Goal: Task Accomplishment & Management: Manage account settings

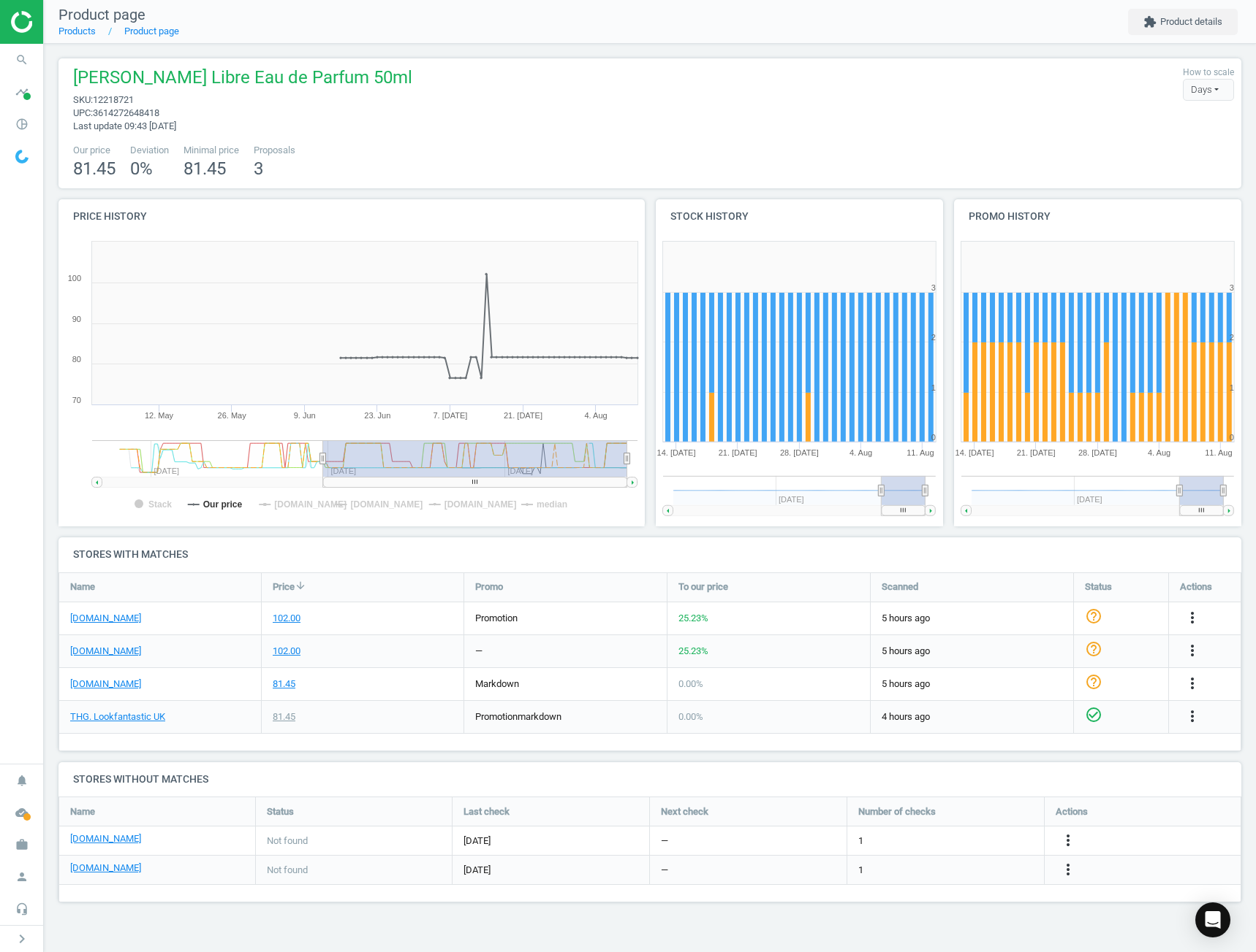
click at [353, 122] on div "[PERSON_NAME] Libre Eau de Parfum 50ml sku : 12218721 upc : 3614272648418 Last …" at bounding box center [238, 99] width 346 height 67
click at [12, 938] on button "chevron_right" at bounding box center [21, 938] width 36 height 19
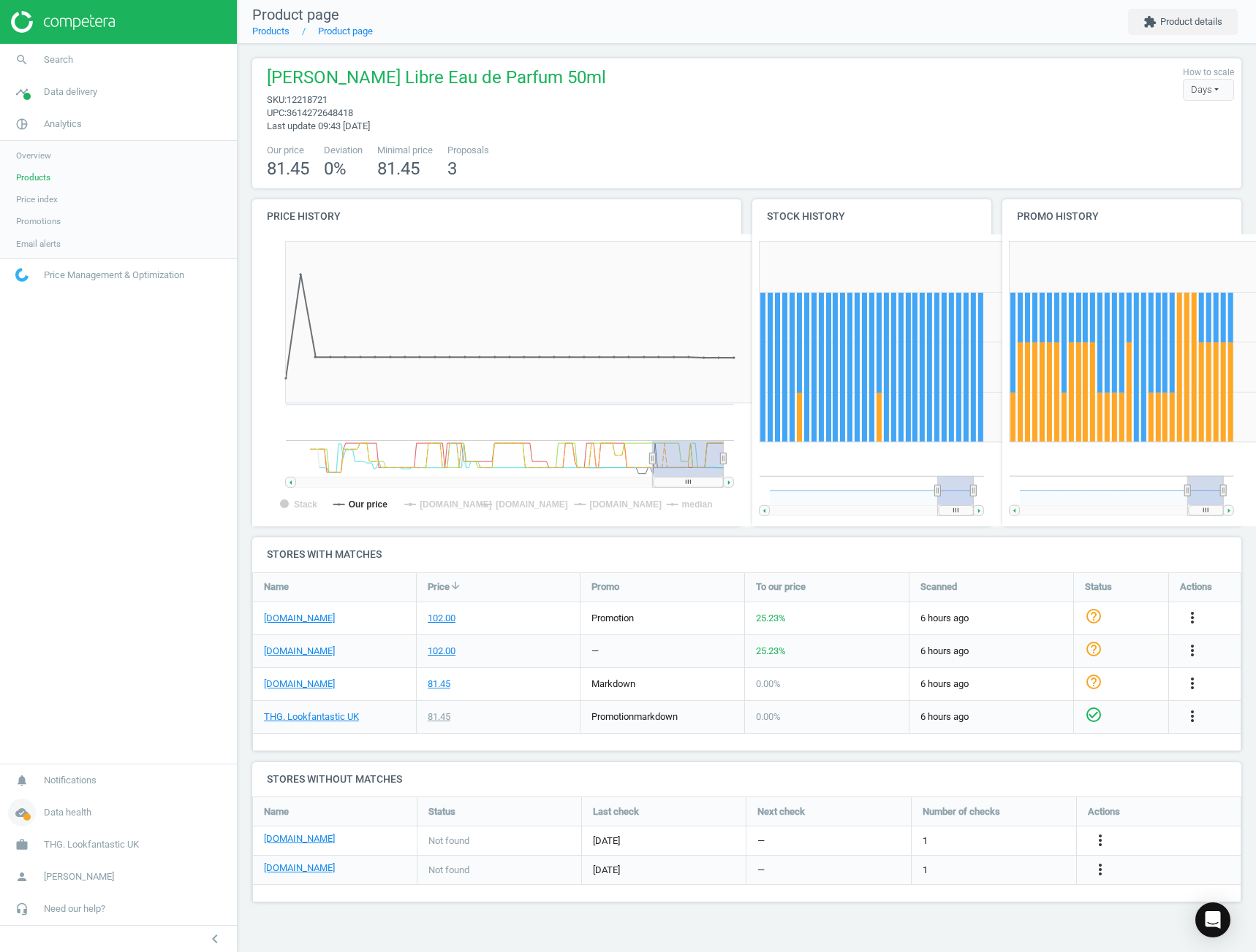
scroll to position [124, 1007]
click at [55, 171] on link "Products" at bounding box center [118, 178] width 237 height 21
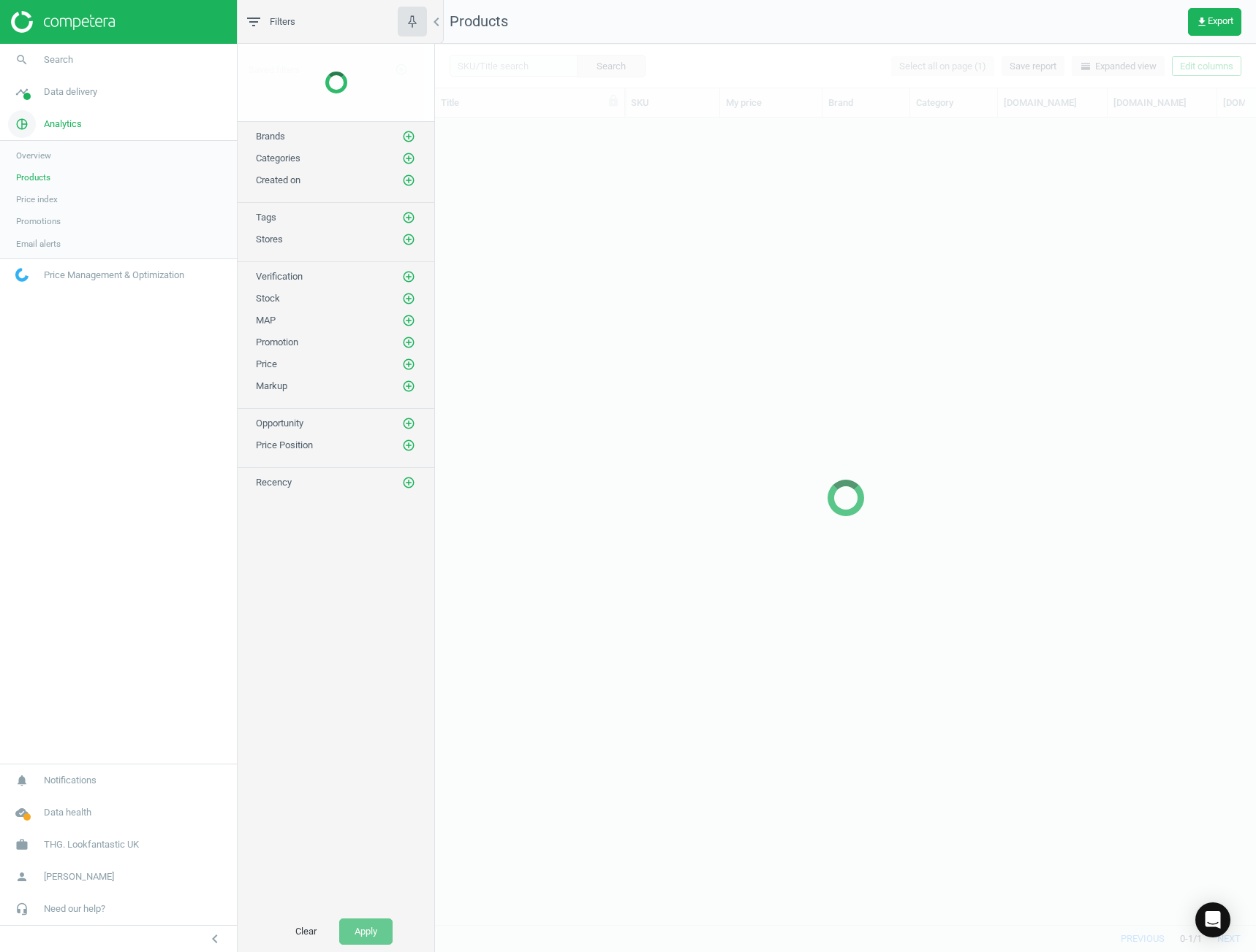
scroll to position [785, 810]
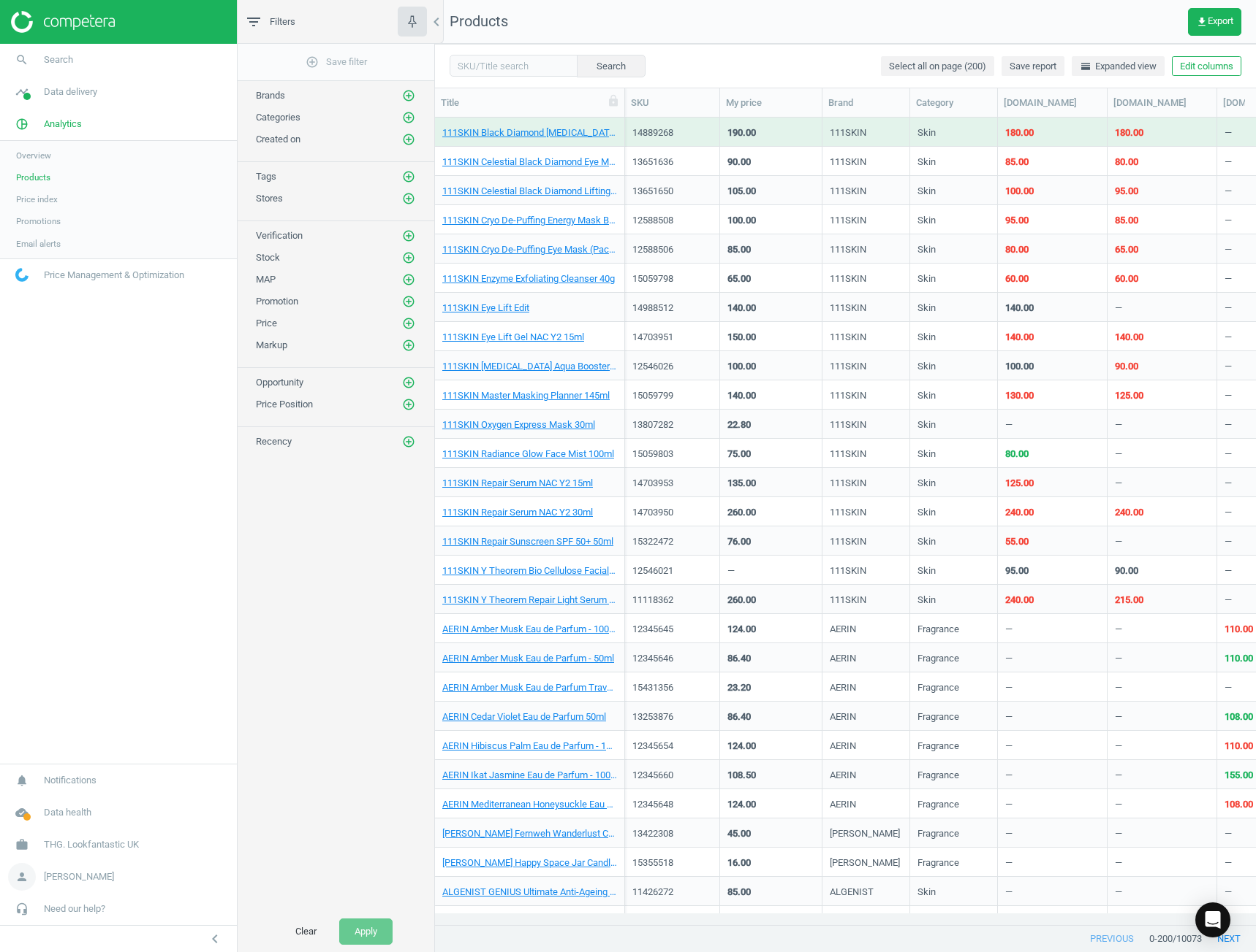
click at [63, 883] on span "[PERSON_NAME]" at bounding box center [79, 877] width 70 height 13
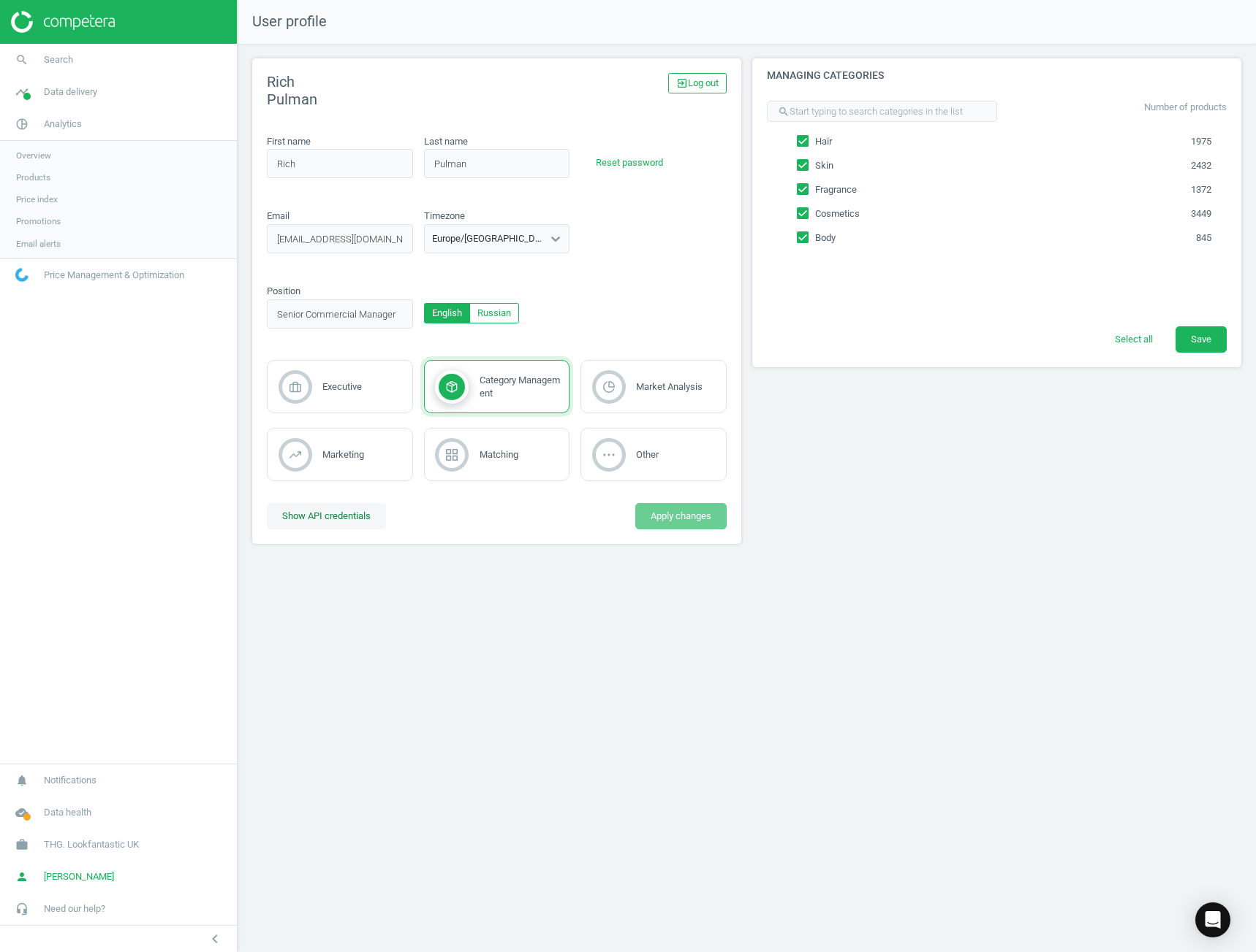
click at [304, 521] on button "Show API credentials" at bounding box center [326, 516] width 119 height 26
click at [39, 183] on span "Products" at bounding box center [32, 178] width 34 height 12
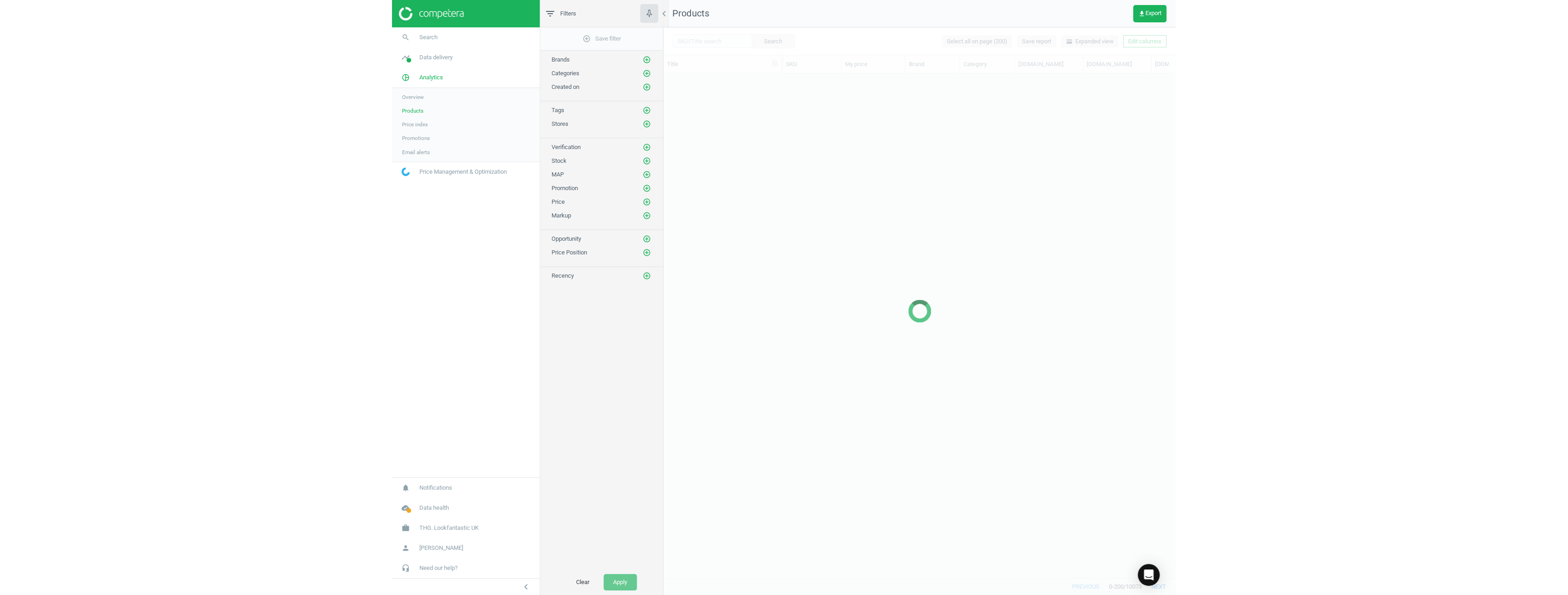
scroll to position [490, 505]
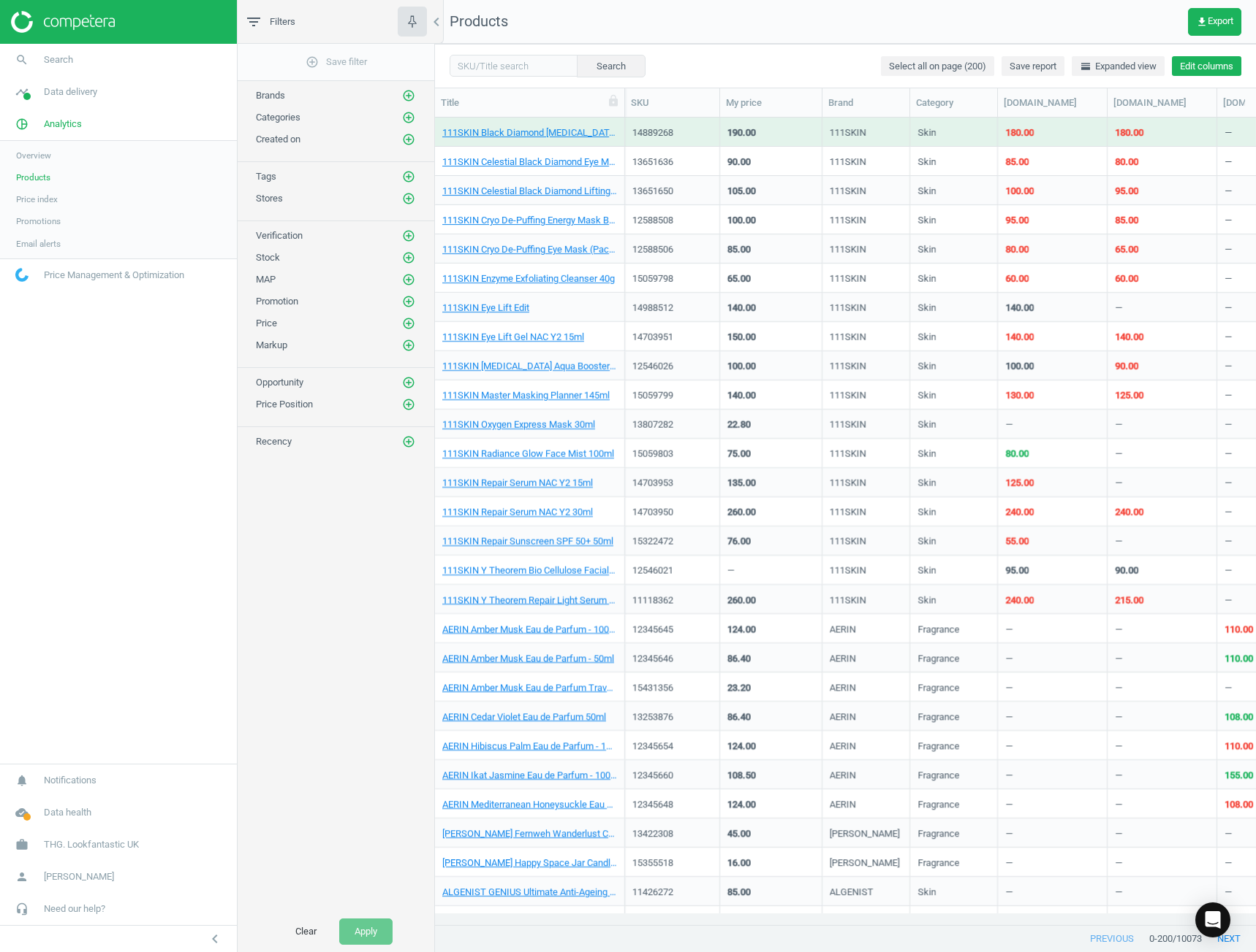
click at [1194, 65] on button "Edit columns" at bounding box center [1205, 66] width 69 height 20
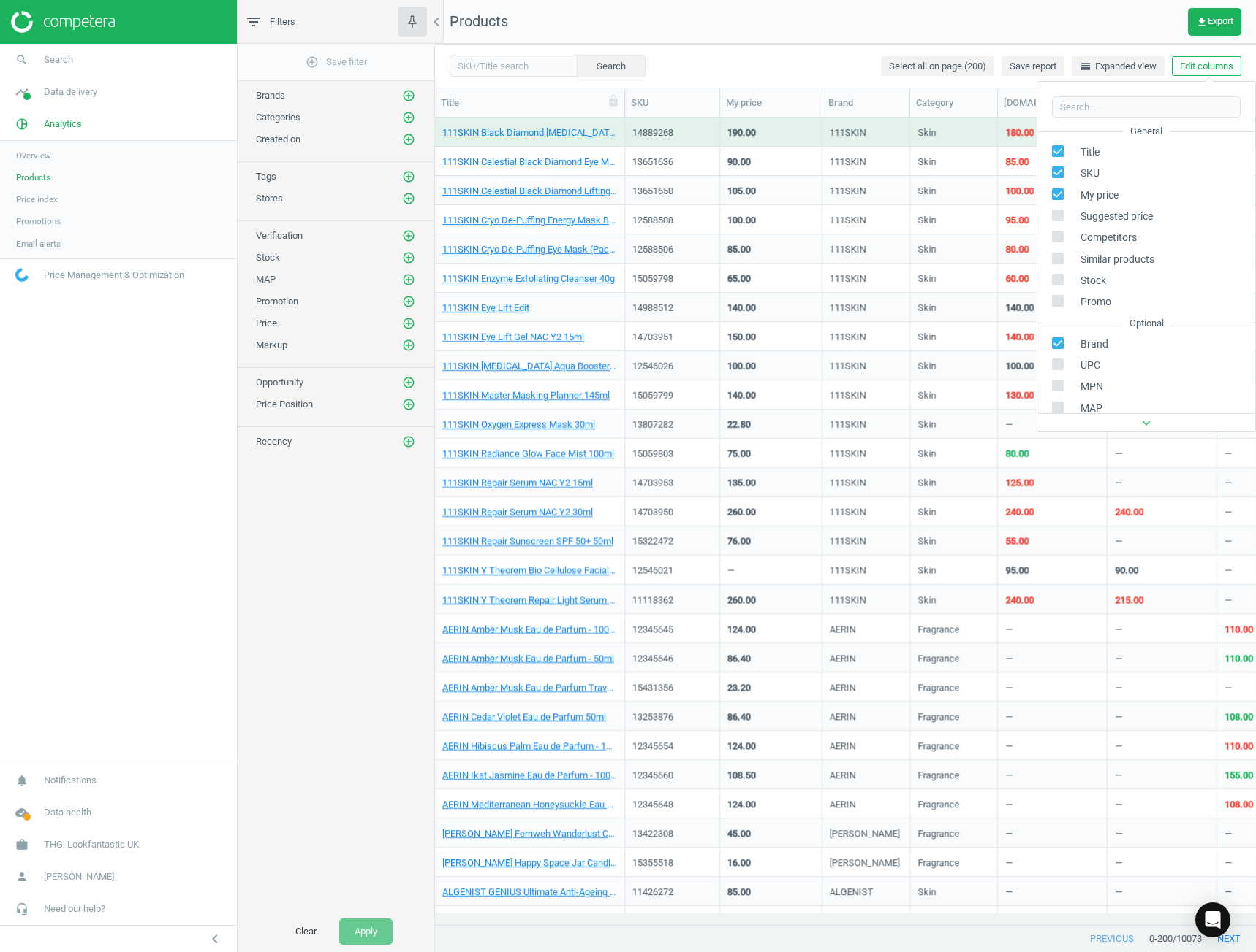
click at [1142, 46] on div "Search Select all on page (200) Save report horizontal_split Expanded view Edit…" at bounding box center [845, 65] width 821 height 44
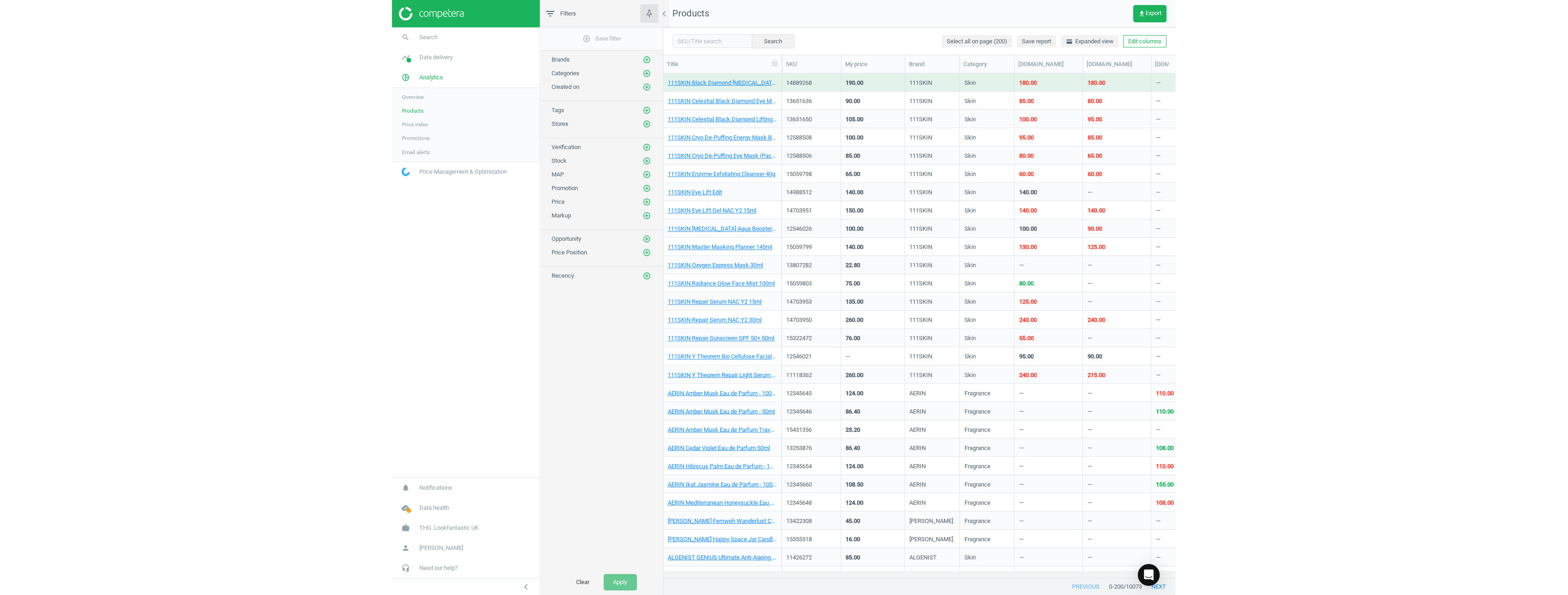
scroll to position [498, 1290]
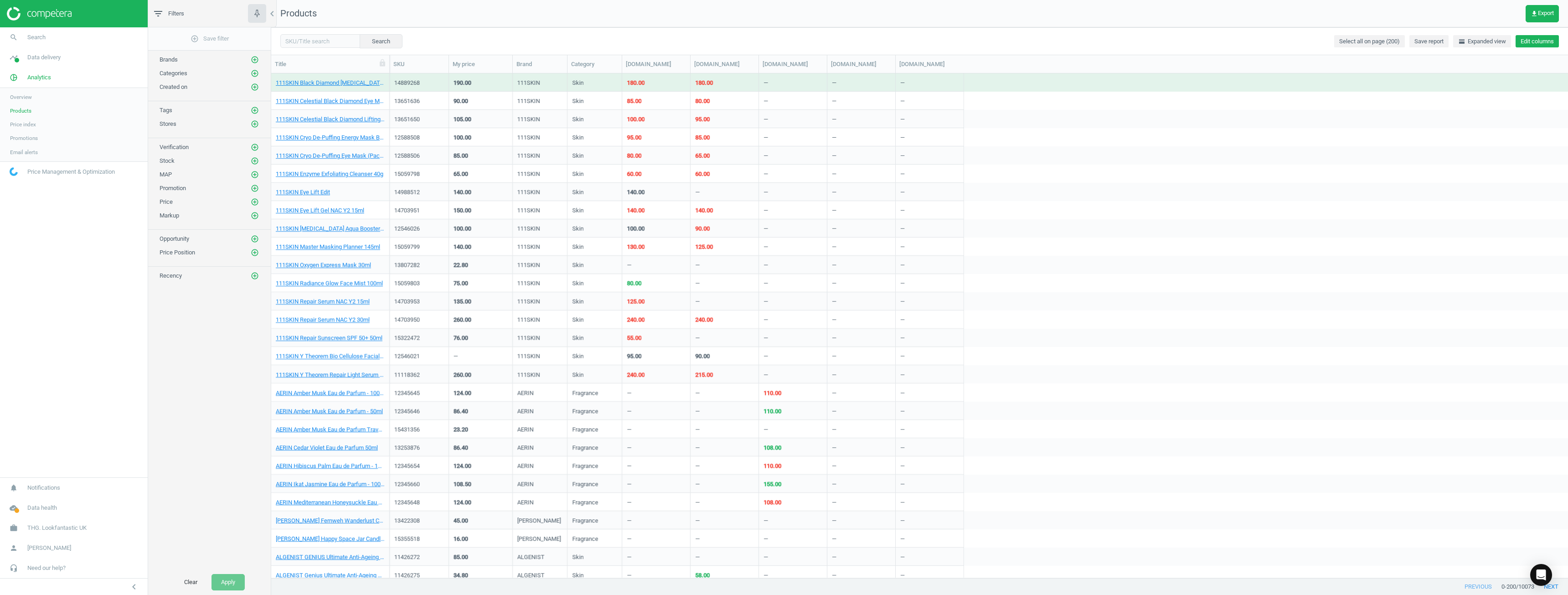
click at [783, 43] on button "Edit columns" at bounding box center [1537, 41] width 43 height 13
click at [783, 173] on input "checkbox" at bounding box center [1445, 175] width 6 height 6
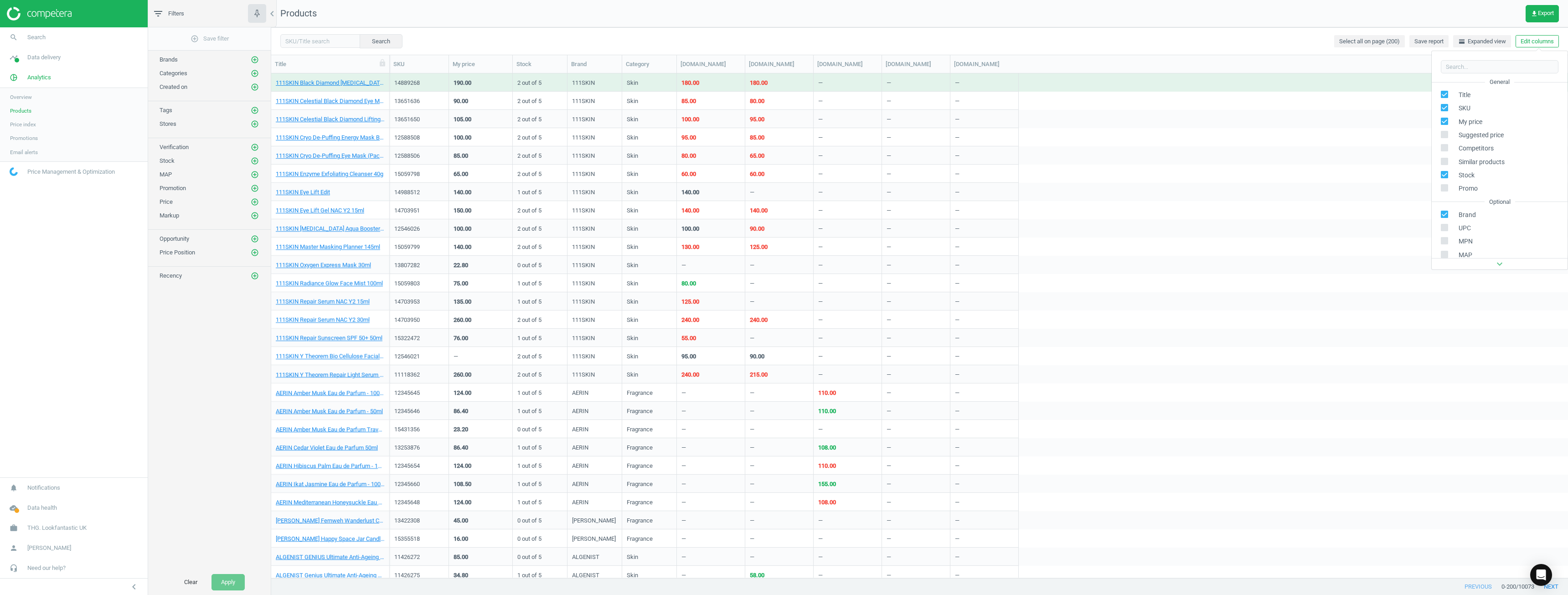
click at [783, 173] on input "checkbox" at bounding box center [1445, 175] width 6 height 6
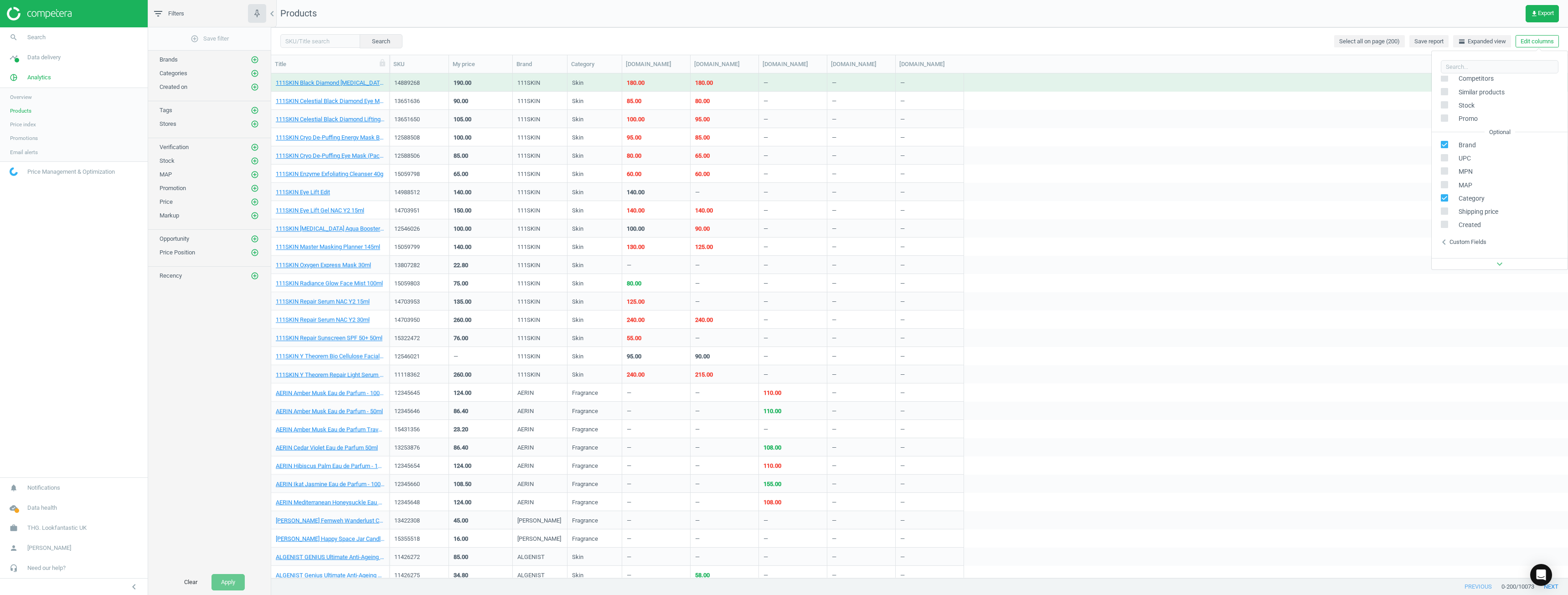
scroll to position [91, 0]
click at [783, 220] on div "Custom fields" at bounding box center [1468, 220] width 37 height 8
click at [783, 235] on div "chevron_left Competitors" at bounding box center [1499, 241] width 136 height 20
click at [783, 133] on span "Stock" at bounding box center [1465, 130] width 21 height 9
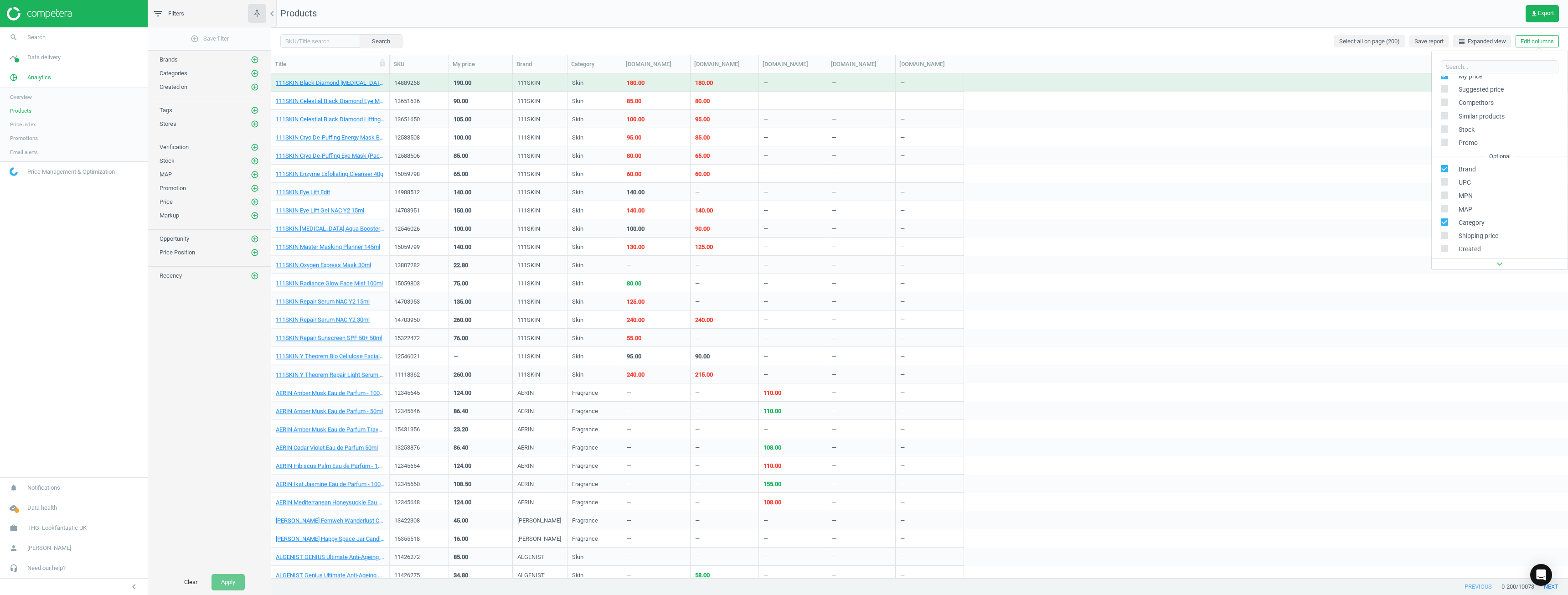
click at [783, 130] on input "checkbox" at bounding box center [1445, 129] width 6 height 6
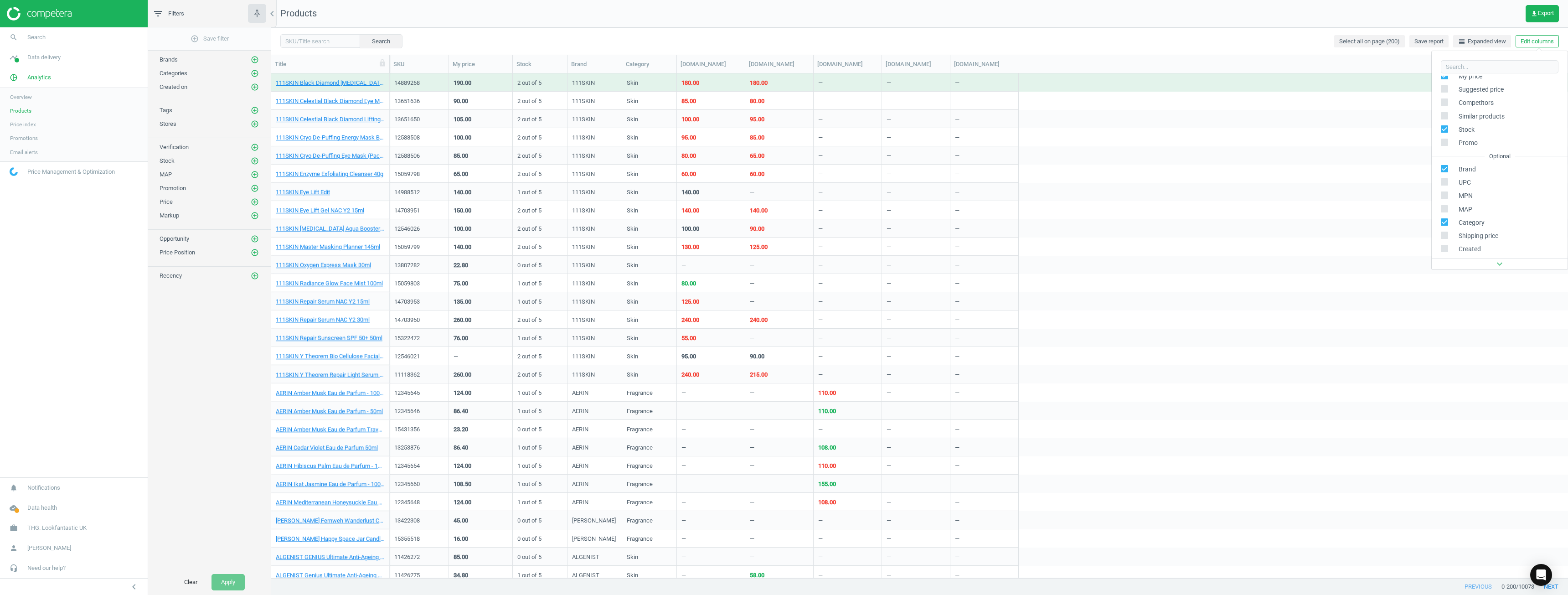
click at [783, 130] on input "checkbox" at bounding box center [1445, 129] width 6 height 6
checkbox input "false"
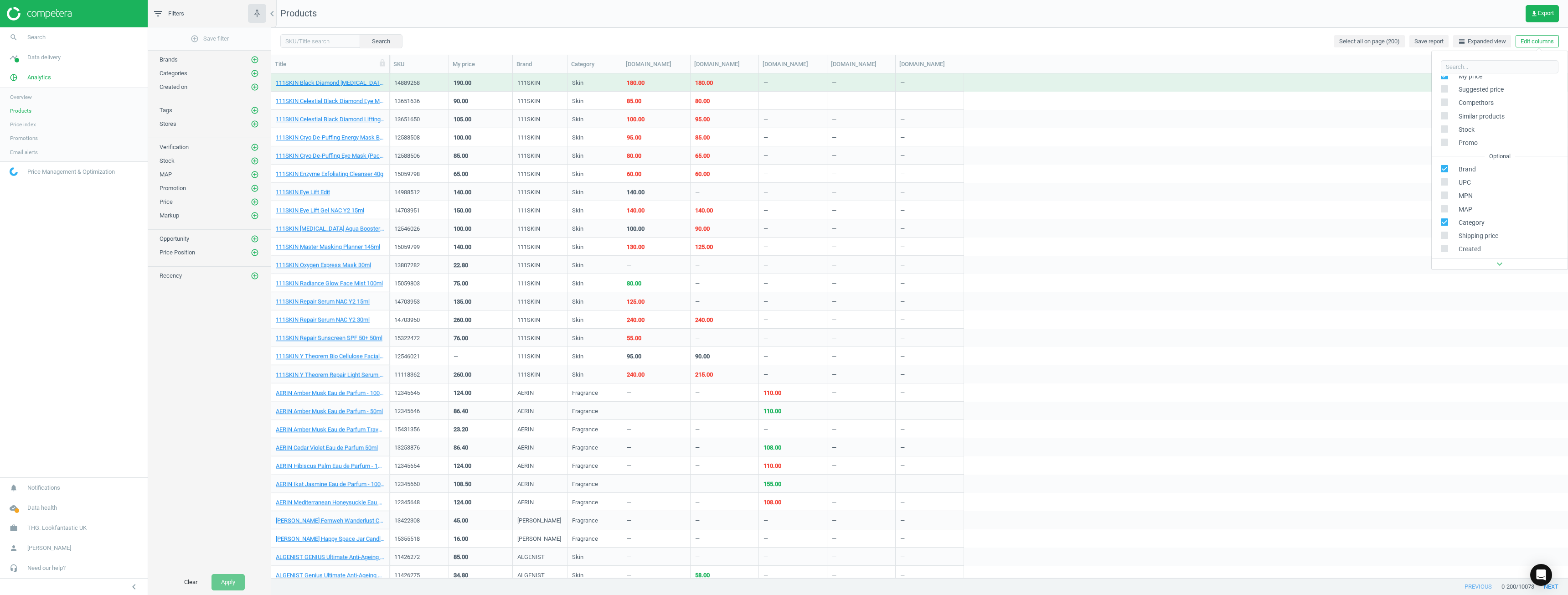
scroll to position [0, 0]
click at [783, 149] on input "checkbox" at bounding box center [1445, 148] width 6 height 6
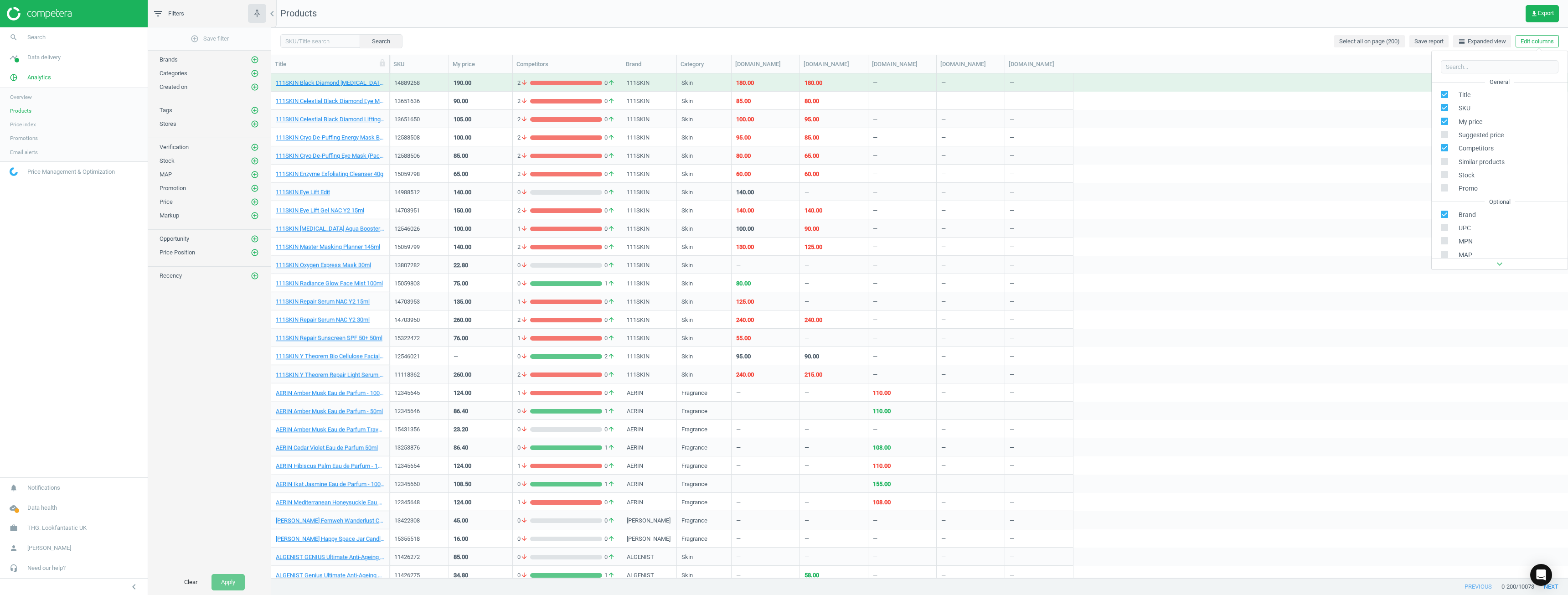
click at [783, 149] on input "checkbox" at bounding box center [1445, 148] width 6 height 6
checkbox input "false"
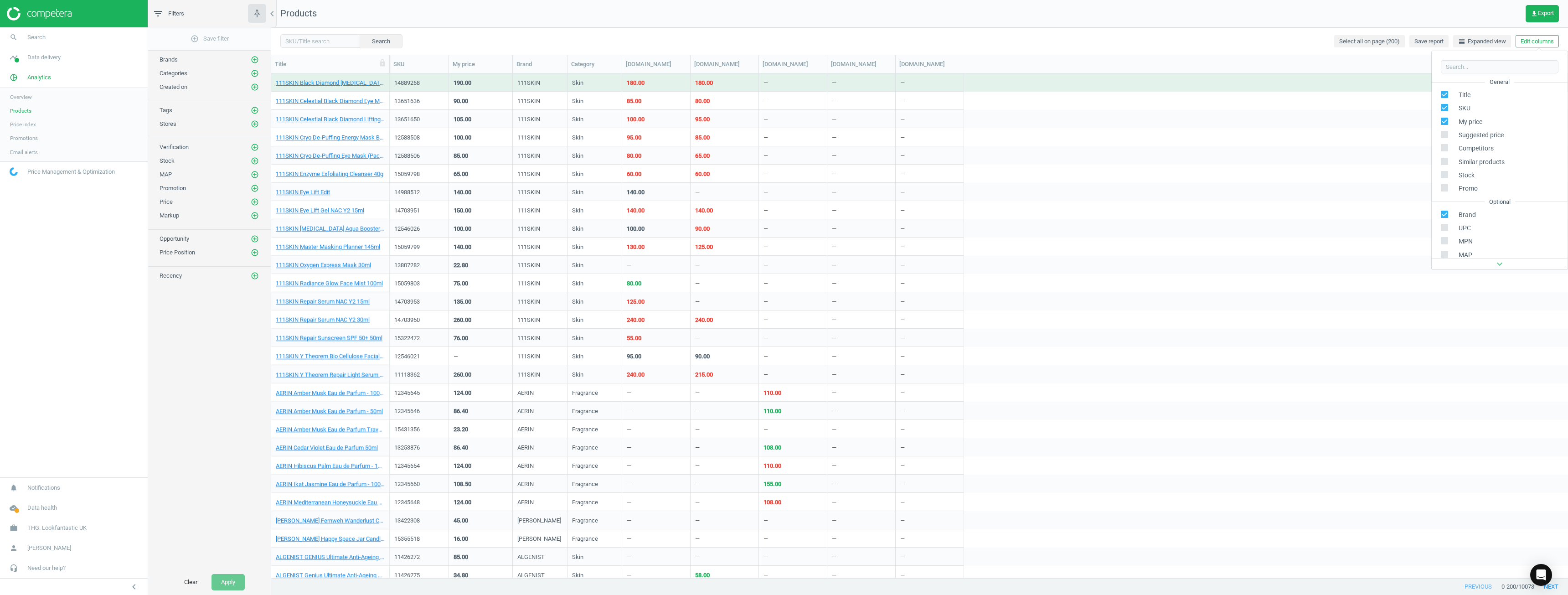
click at [783, 30] on div "Search Select all on page (200) Save report horizontal_split Expanded view Edit…" at bounding box center [920, 41] width 1297 height 27
click at [783, 40] on button "Edit columns" at bounding box center [1537, 41] width 43 height 13
click at [783, 44] on div "Search Select all on page (200) Save report horizontal_split Expanded view Edit…" at bounding box center [920, 41] width 1297 height 27
click at [783, 43] on span "Save report" at bounding box center [1429, 41] width 29 height 8
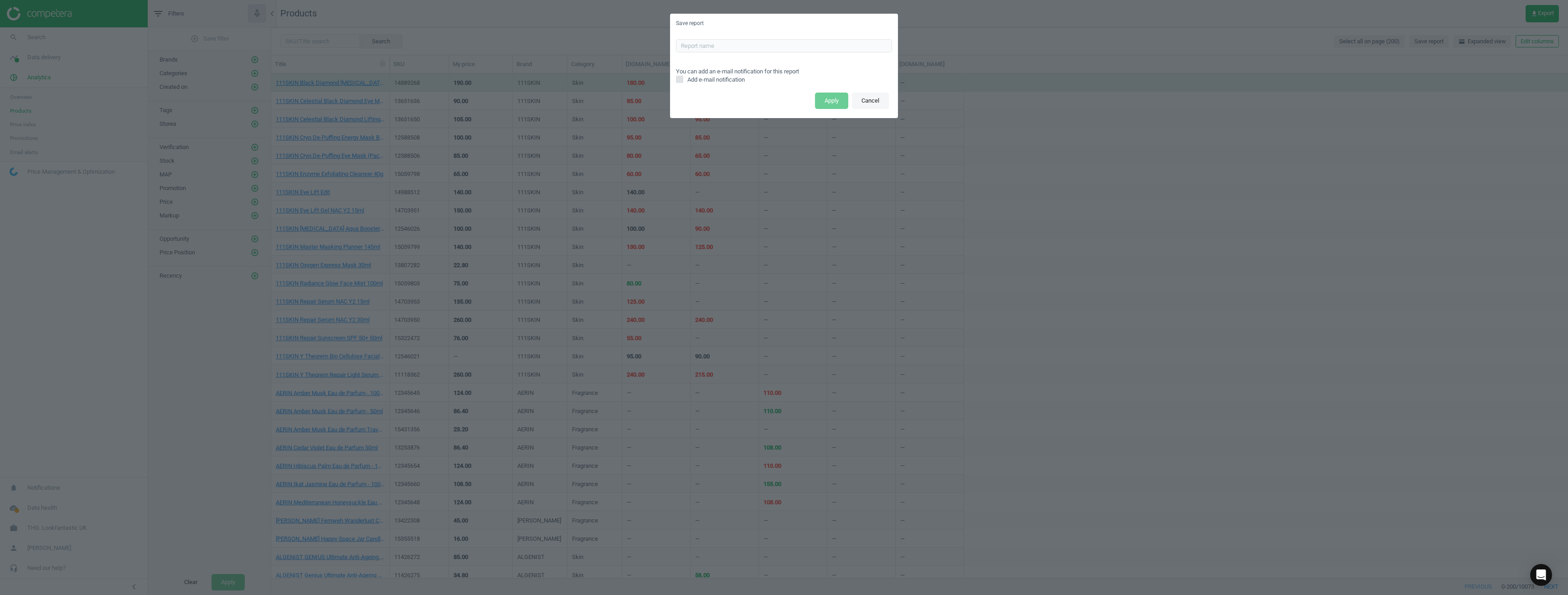
drag, startPoint x: 879, startPoint y: 106, endPoint x: 765, endPoint y: 132, distance: 116.9
click at [783, 106] on button "Cancel" at bounding box center [870, 100] width 37 height 16
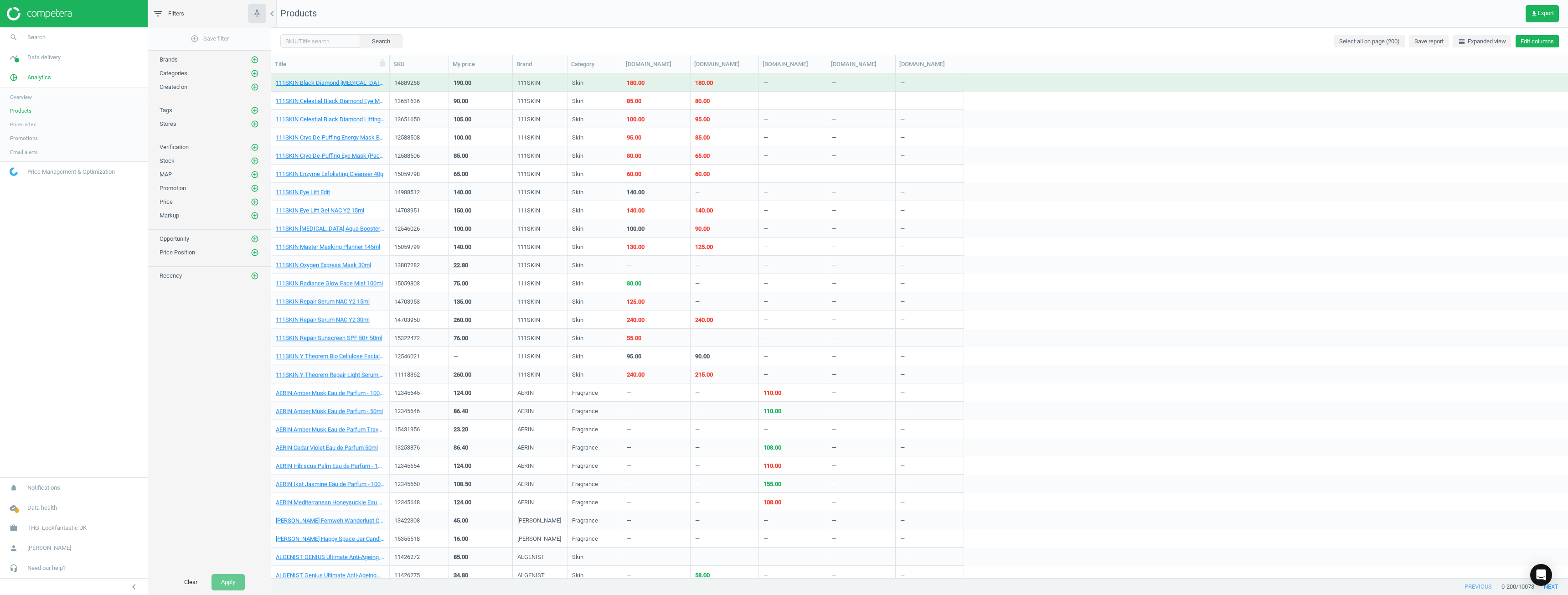
click at [783, 42] on button "Edit columns" at bounding box center [1537, 41] width 43 height 13
click at [783, 173] on label at bounding box center [1447, 175] width 13 height 9
click at [783, 173] on input "checkbox" at bounding box center [1445, 175] width 6 height 6
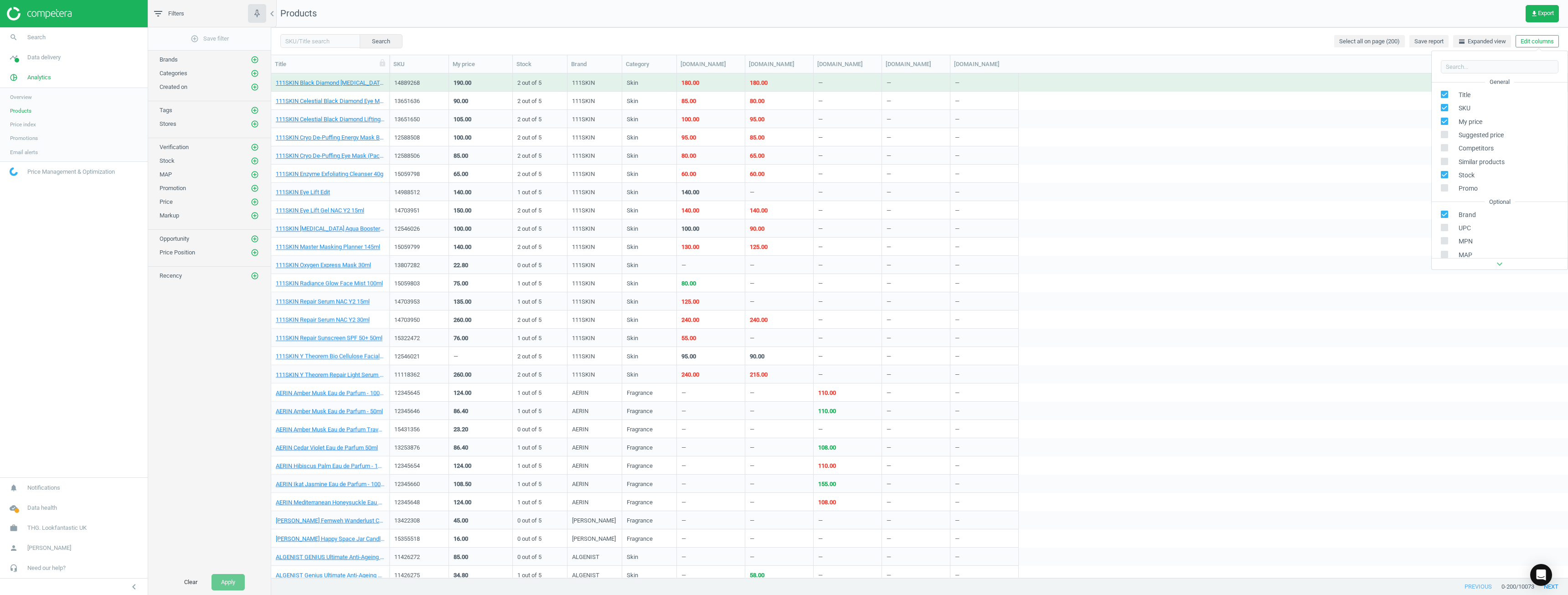
click at [783, 172] on label at bounding box center [1447, 175] width 13 height 9
click at [783, 172] on input "checkbox" at bounding box center [1445, 175] width 6 height 6
checkbox input "false"
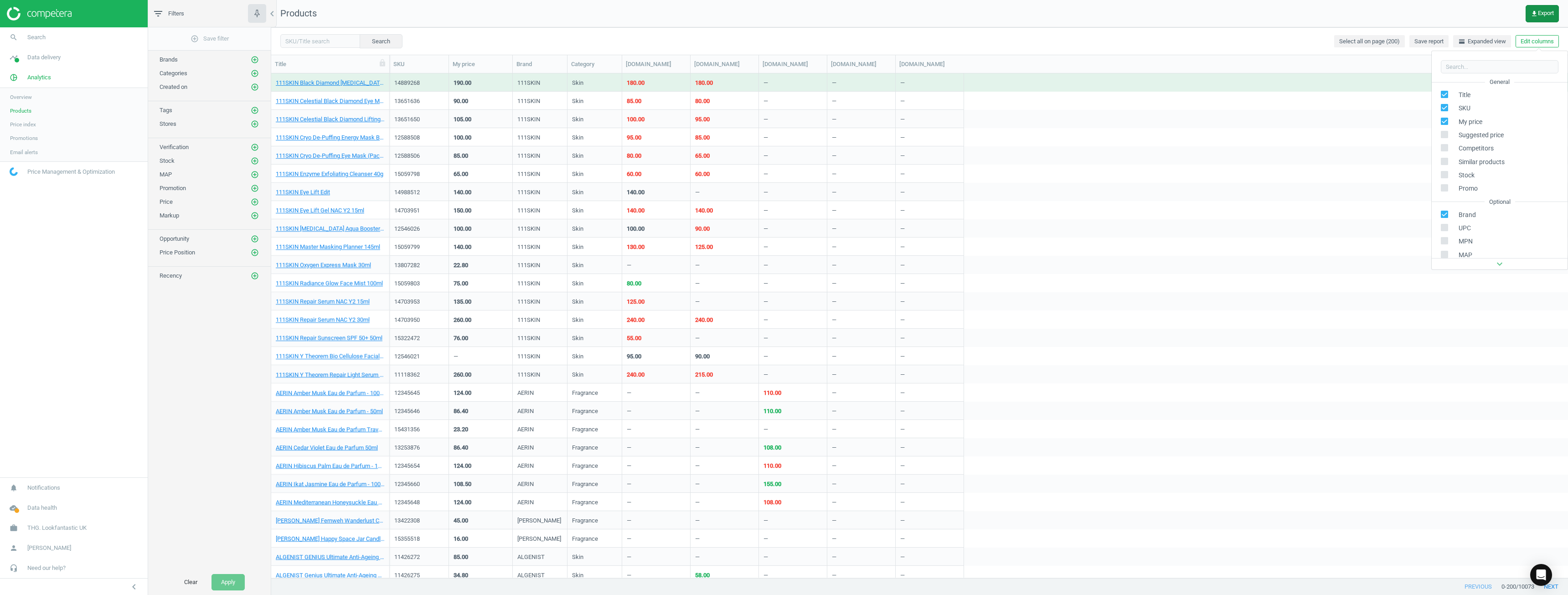
drag, startPoint x: 1542, startPoint y: 12, endPoint x: 1542, endPoint y: 21, distance: 9.0
click at [783, 12] on span "get_app Export" at bounding box center [1542, 13] width 23 height 7
click at [783, 35] on div "Search Select all on page (200) Save report horizontal_split Expanded view Edit…" at bounding box center [920, 41] width 1297 height 27
click at [783, 40] on button "Edit columns" at bounding box center [1537, 41] width 43 height 13
click at [783, 137] on span "Suggested price" at bounding box center [1479, 135] width 50 height 9
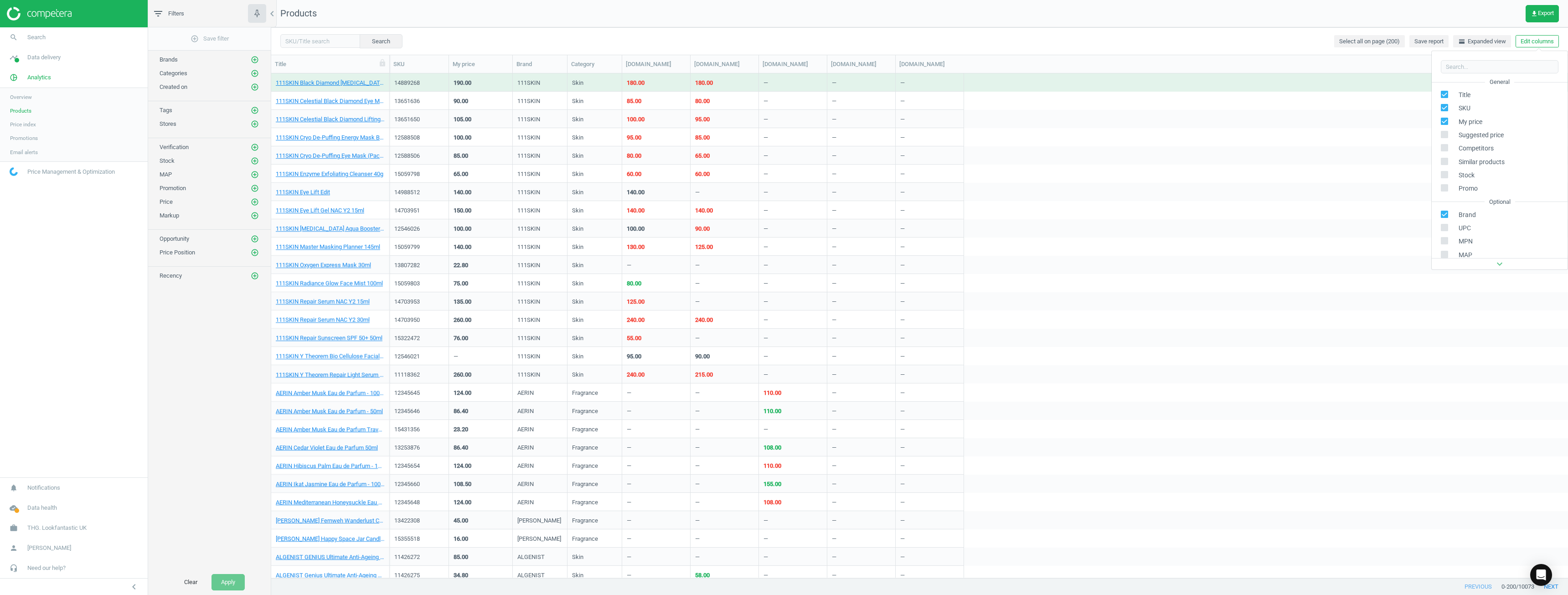
click at [783, 133] on input "checkbox" at bounding box center [1445, 135] width 6 height 6
checkbox input "true"
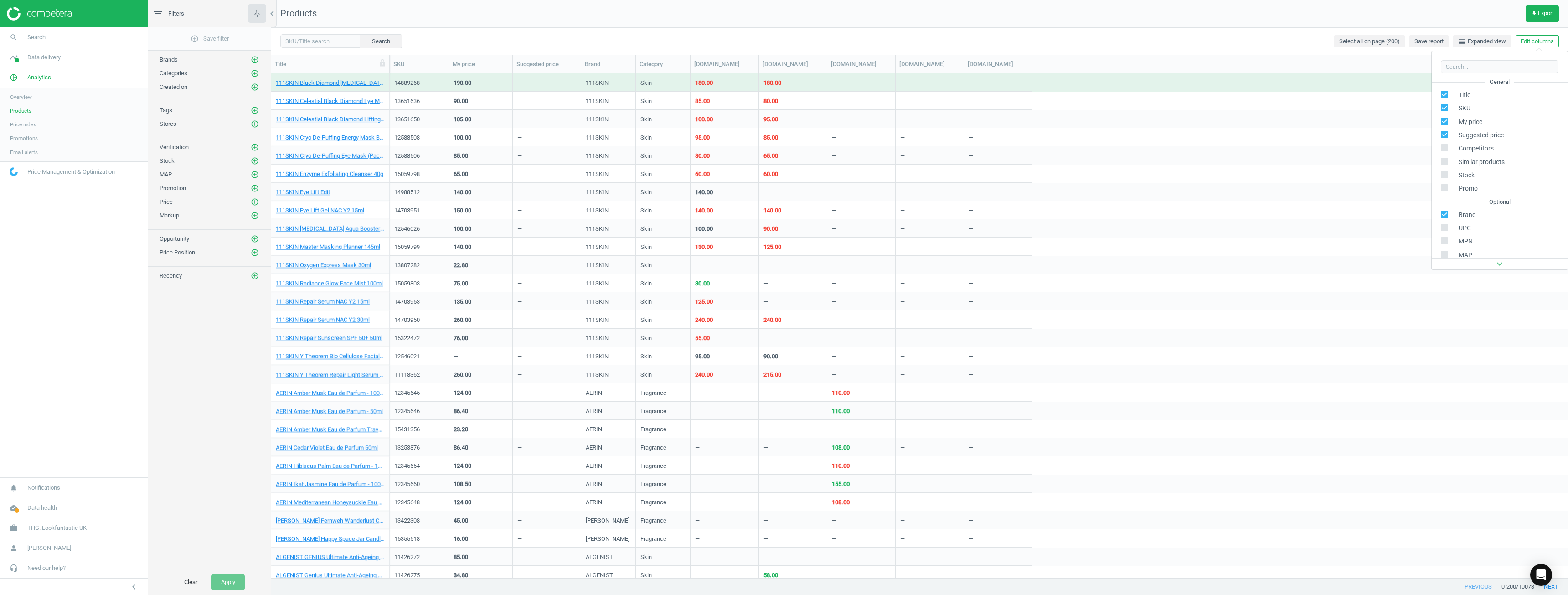
click at [783, 146] on input "checkbox" at bounding box center [1445, 148] width 6 height 6
checkbox input "true"
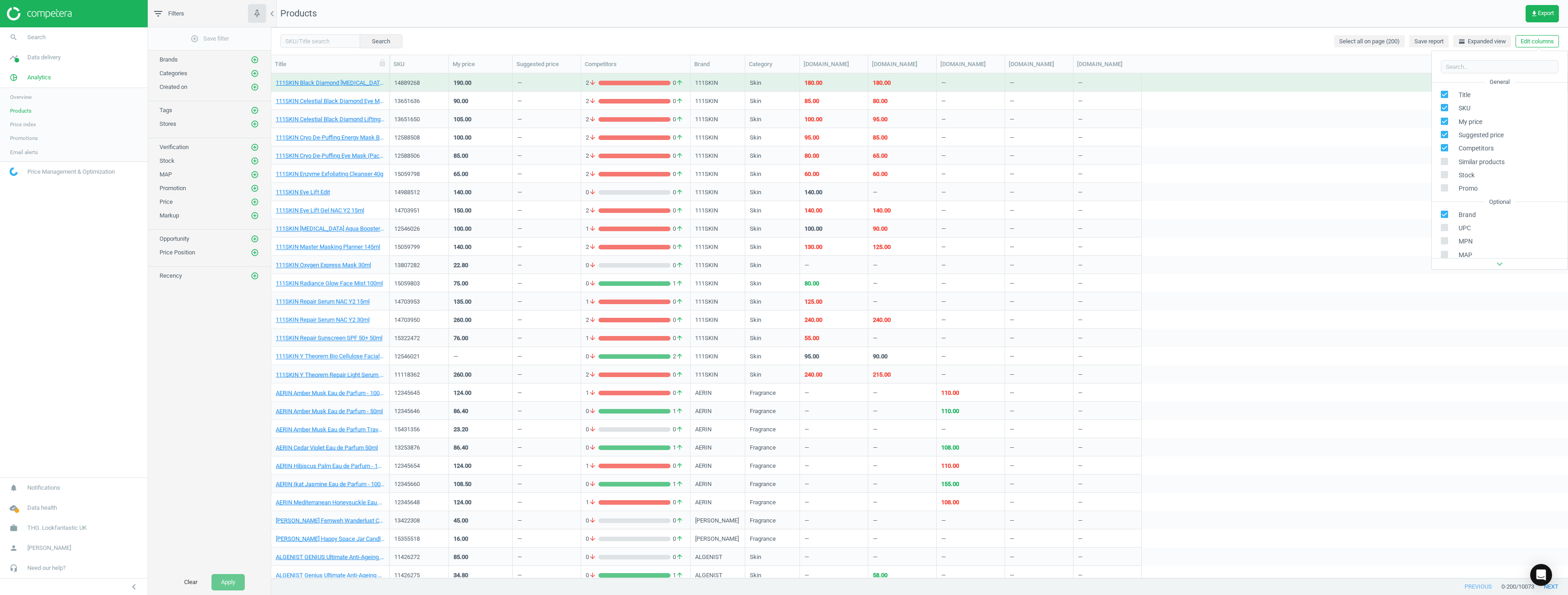
click at [783, 159] on icon at bounding box center [1444, 161] width 7 height 7
click at [783, 159] on input "checkbox" at bounding box center [1445, 161] width 6 height 6
checkbox input "true"
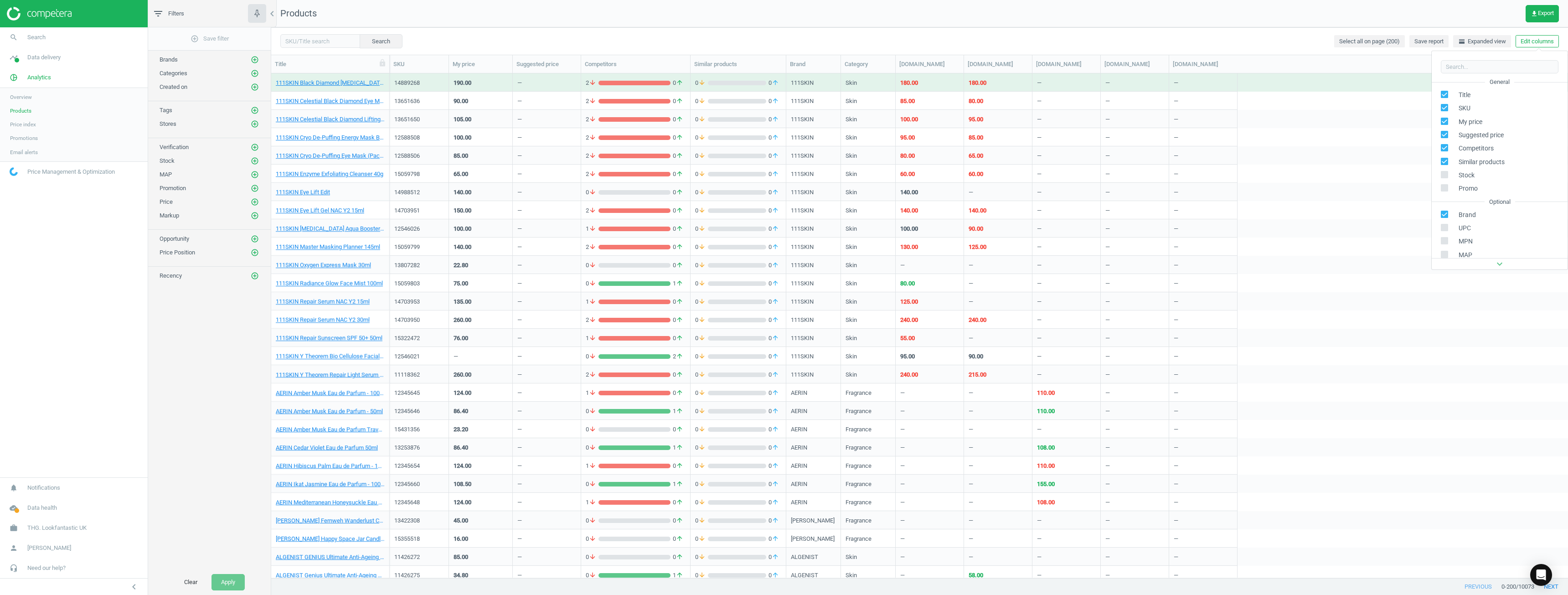
click at [783, 172] on label at bounding box center [1447, 175] width 13 height 9
click at [783, 172] on input "checkbox" at bounding box center [1445, 175] width 6 height 6
checkbox input "true"
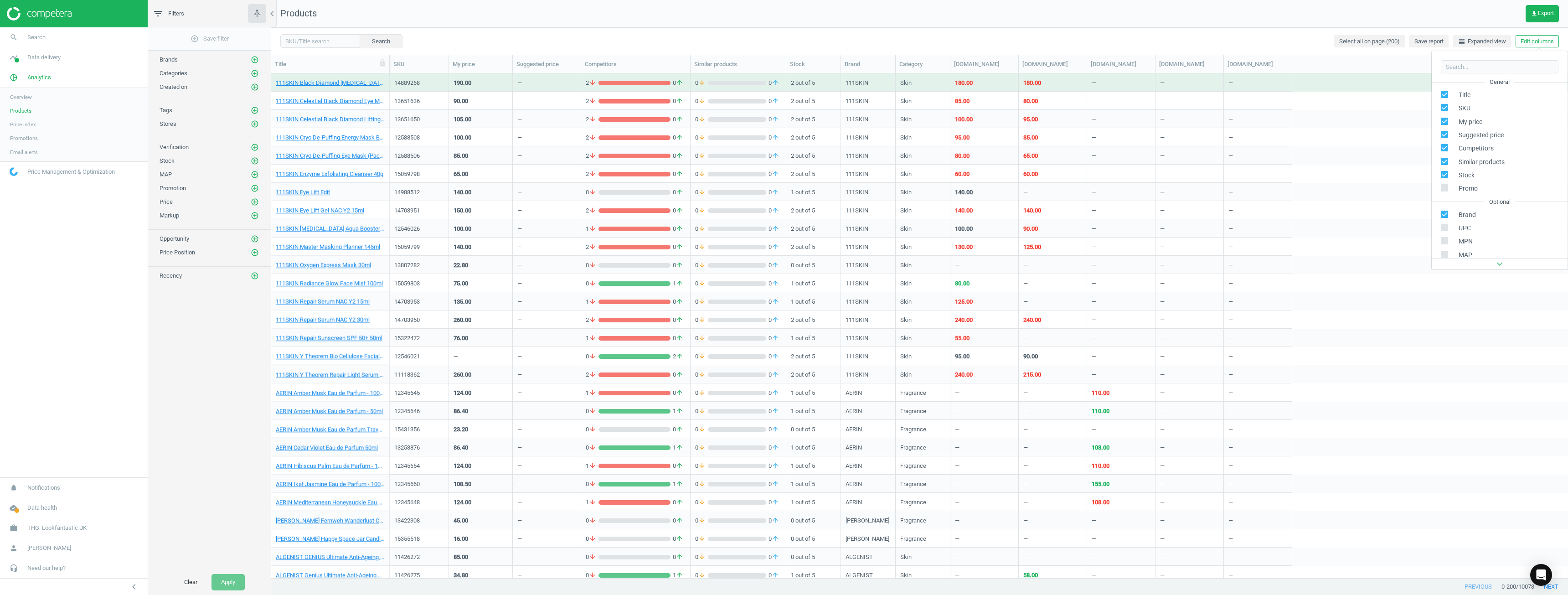
click at [783, 183] on div "Promo" at bounding box center [1499, 189] width 136 height 13
click at [783, 188] on div "Promo" at bounding box center [1499, 189] width 136 height 13
drag, startPoint x: 1444, startPoint y: 189, endPoint x: 1396, endPoint y: 185, distance: 48.2
click at [783, 188] on input "checkbox" at bounding box center [1445, 188] width 6 height 6
checkbox input "true"
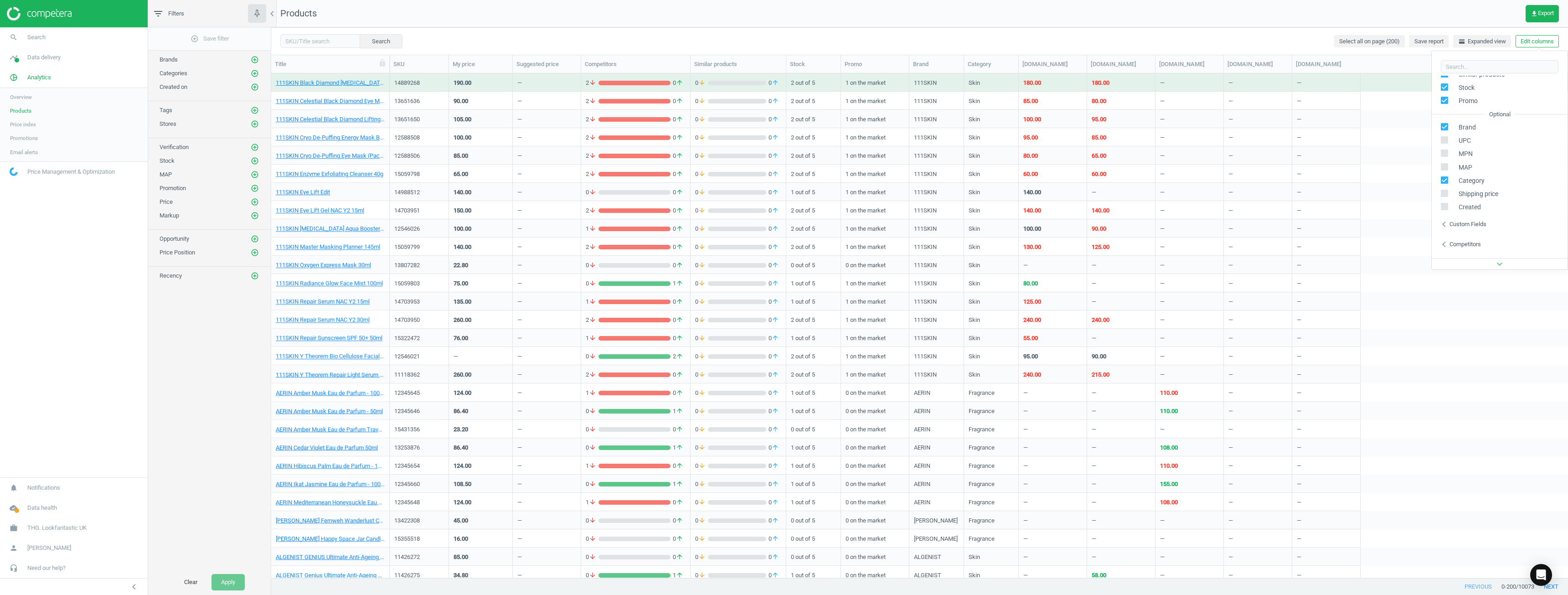
scroll to position [91, 0]
click at [783, 142] on div "UPC" at bounding box center [1499, 137] width 136 height 13
click at [783, 140] on span at bounding box center [1444, 138] width 7 height 7
click at [783, 139] on input "checkbox" at bounding box center [1445, 136] width 6 height 6
checkbox input "true"
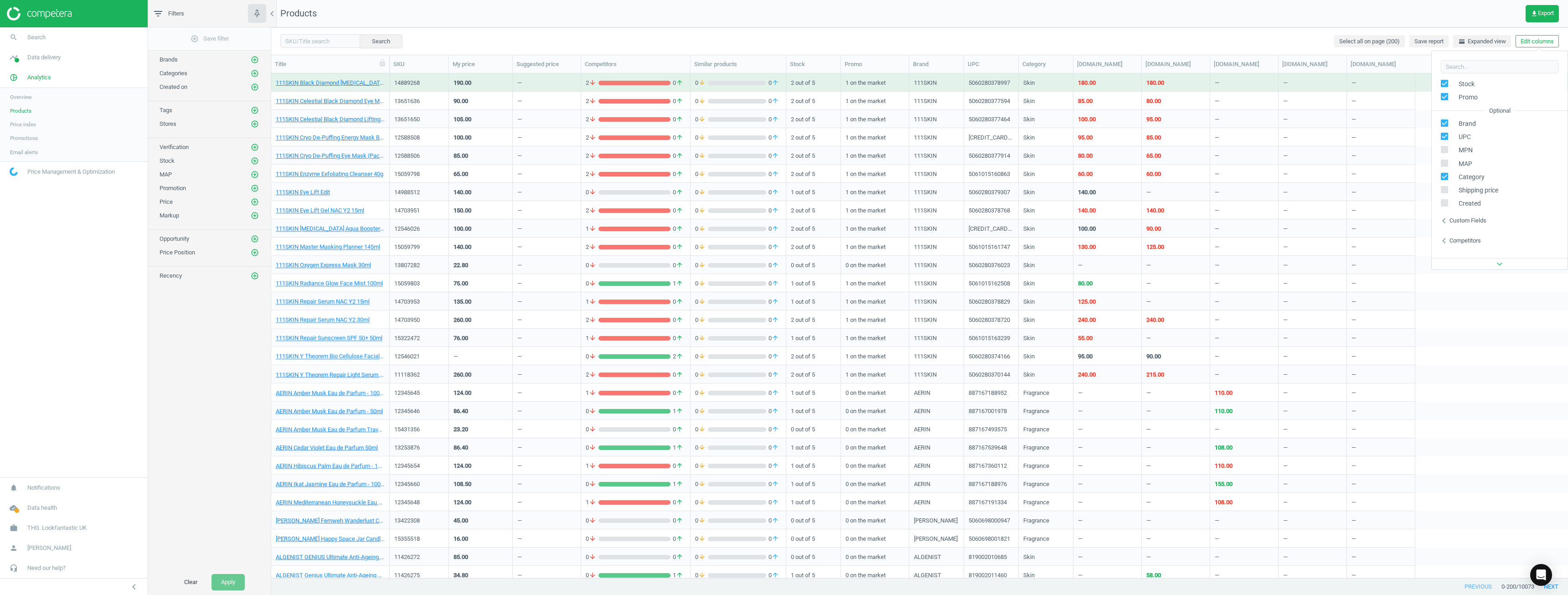
click at [783, 152] on input "checkbox" at bounding box center [1445, 150] width 6 height 6
checkbox input "true"
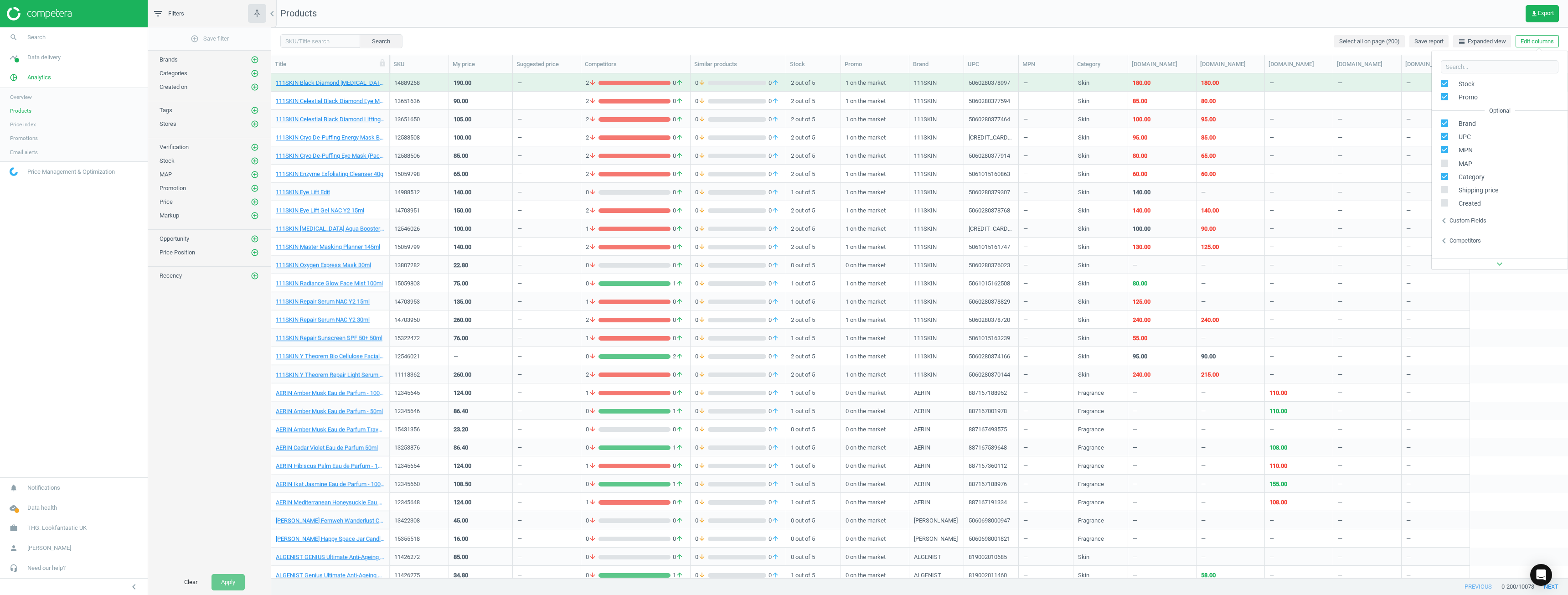
click at [783, 166] on icon at bounding box center [1444, 163] width 7 height 7
click at [783, 166] on input "checkbox" at bounding box center [1445, 163] width 6 height 6
checkbox input "true"
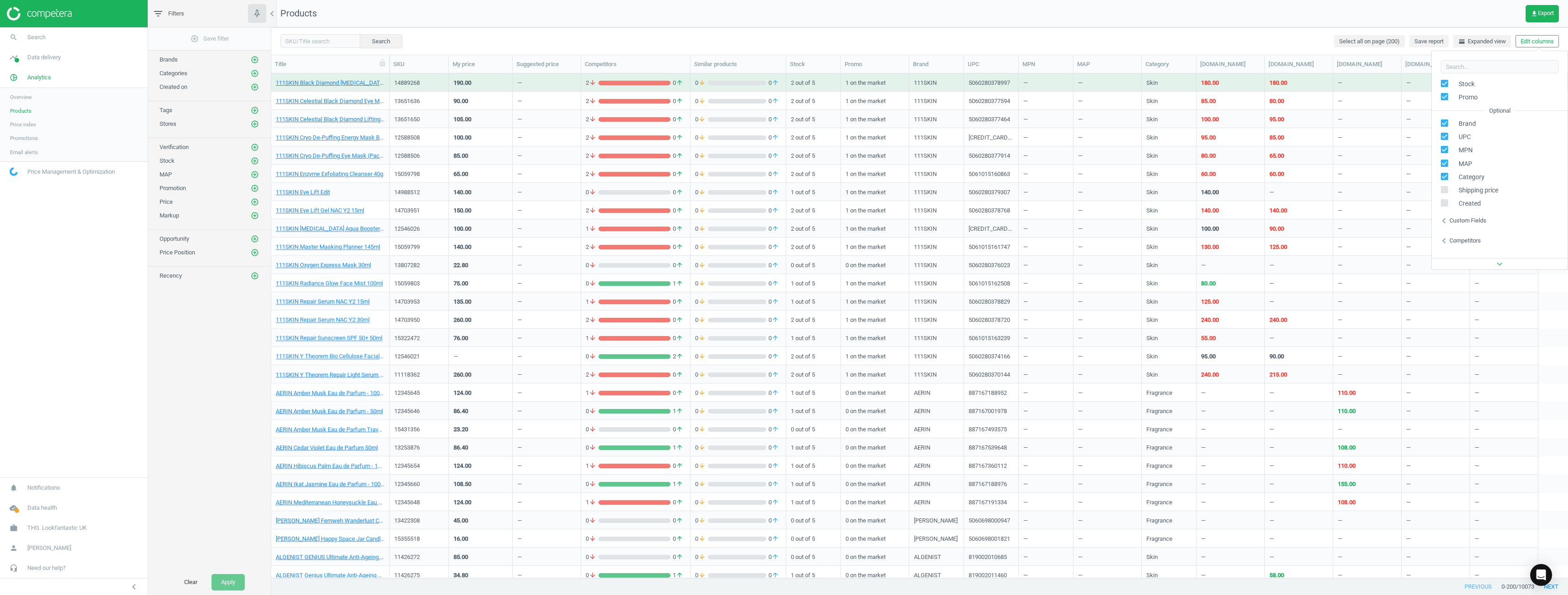
click at [783, 192] on input "checkbox" at bounding box center [1445, 190] width 6 height 6
checkbox input "true"
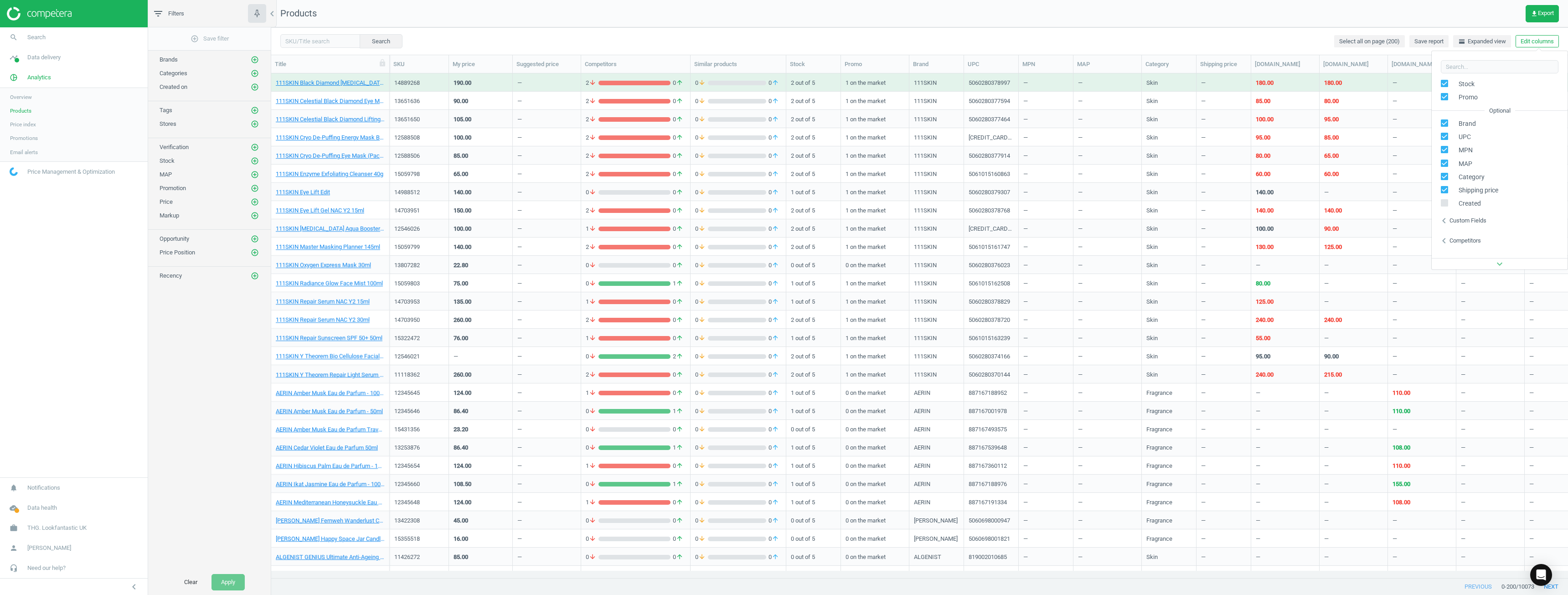
scroll to position [491, 1290]
click at [783, 205] on input "checkbox" at bounding box center [1445, 203] width 6 height 6
checkbox input "true"
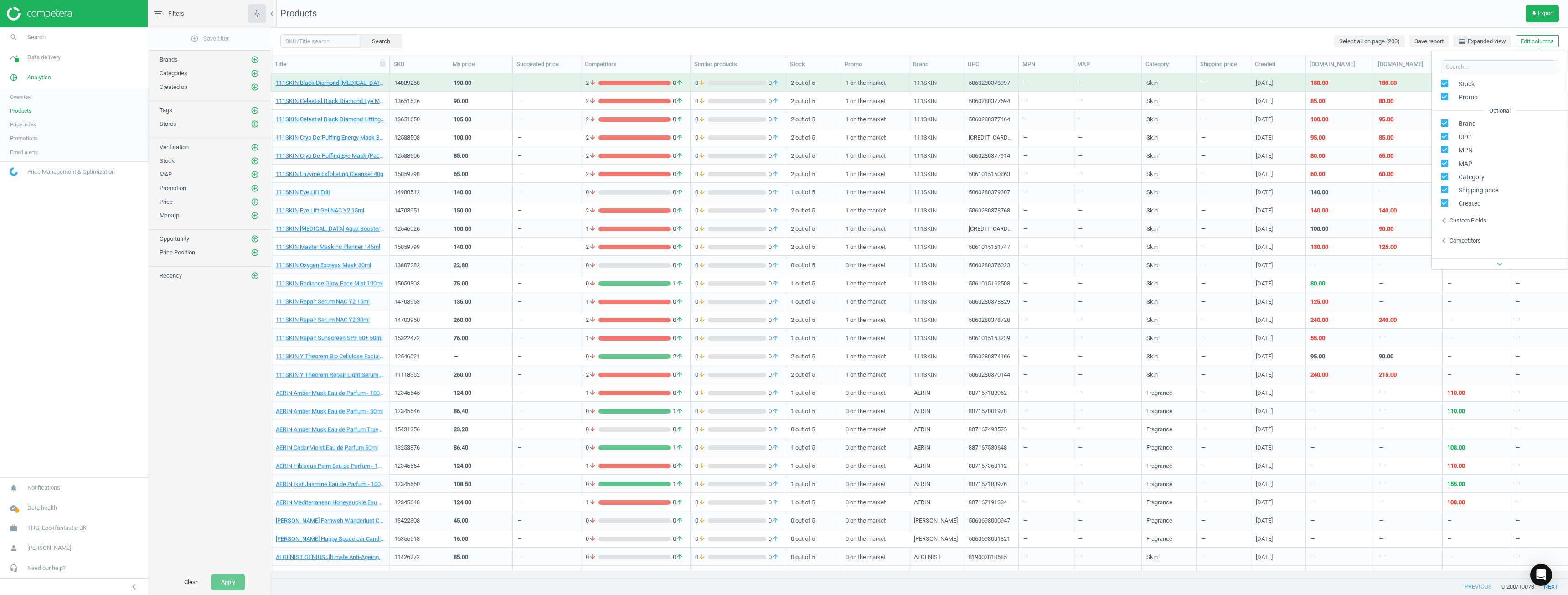
click at [783, 217] on icon "chevron_left" at bounding box center [1444, 220] width 11 height 11
click at [783, 202] on input "checkbox" at bounding box center [1283, 200] width 6 height 6
checkbox input "true"
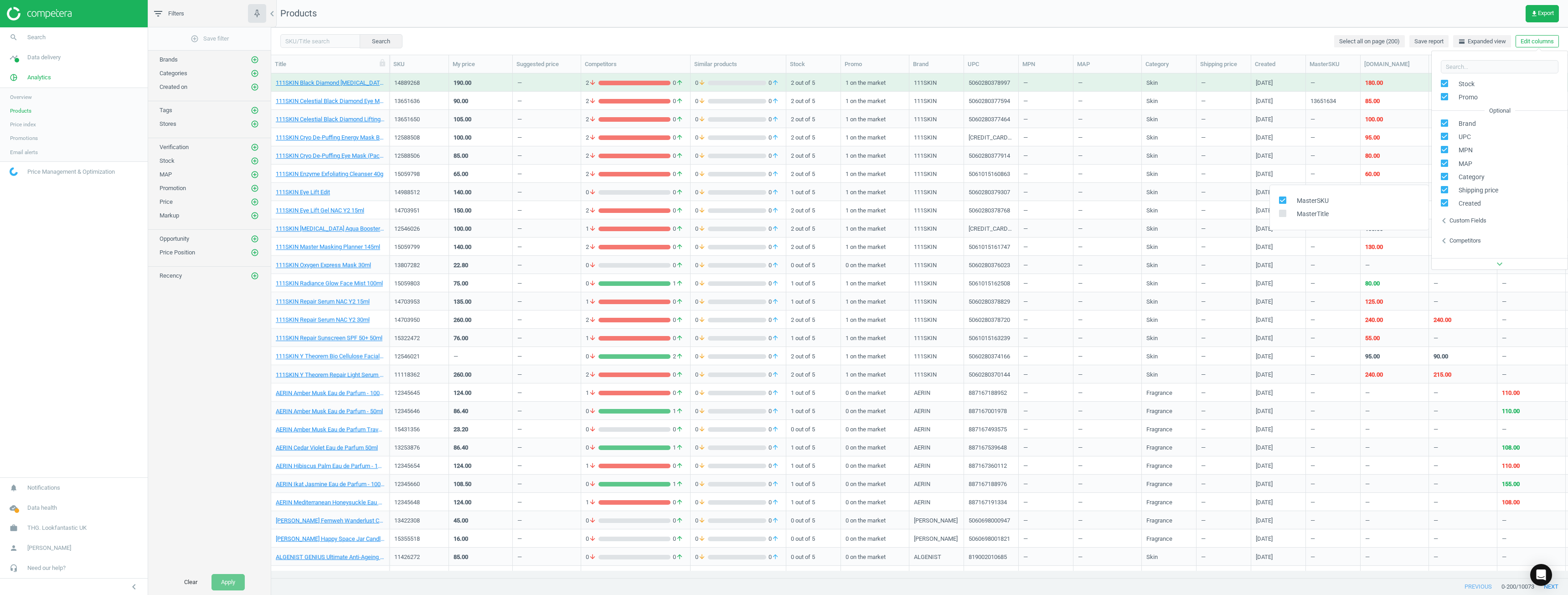
click at [783, 213] on input "checkbox" at bounding box center [1283, 213] width 6 height 6
checkbox input "true"
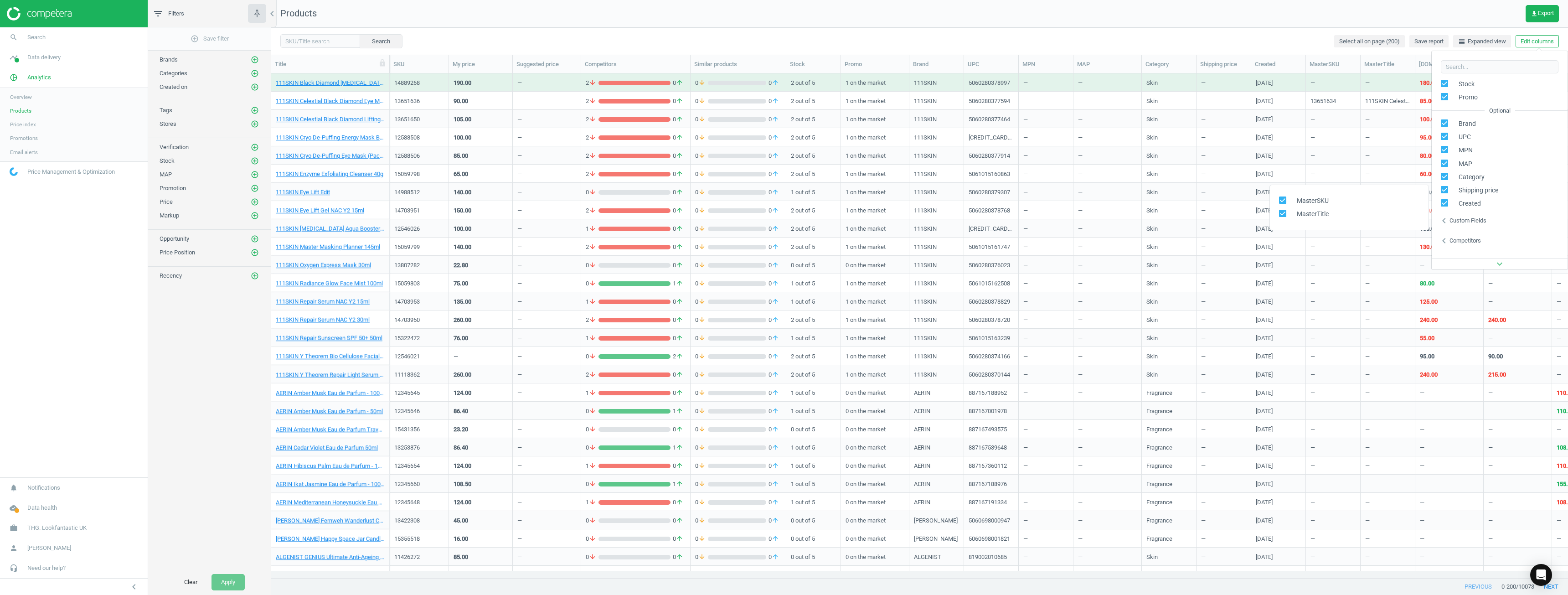
click at [783, 241] on div "Competitors" at bounding box center [1465, 241] width 32 height 8
click at [783, 48] on div "Search Select all on page (200) Save report horizontal_split Expanded view Edit…" at bounding box center [920, 41] width 1297 height 27
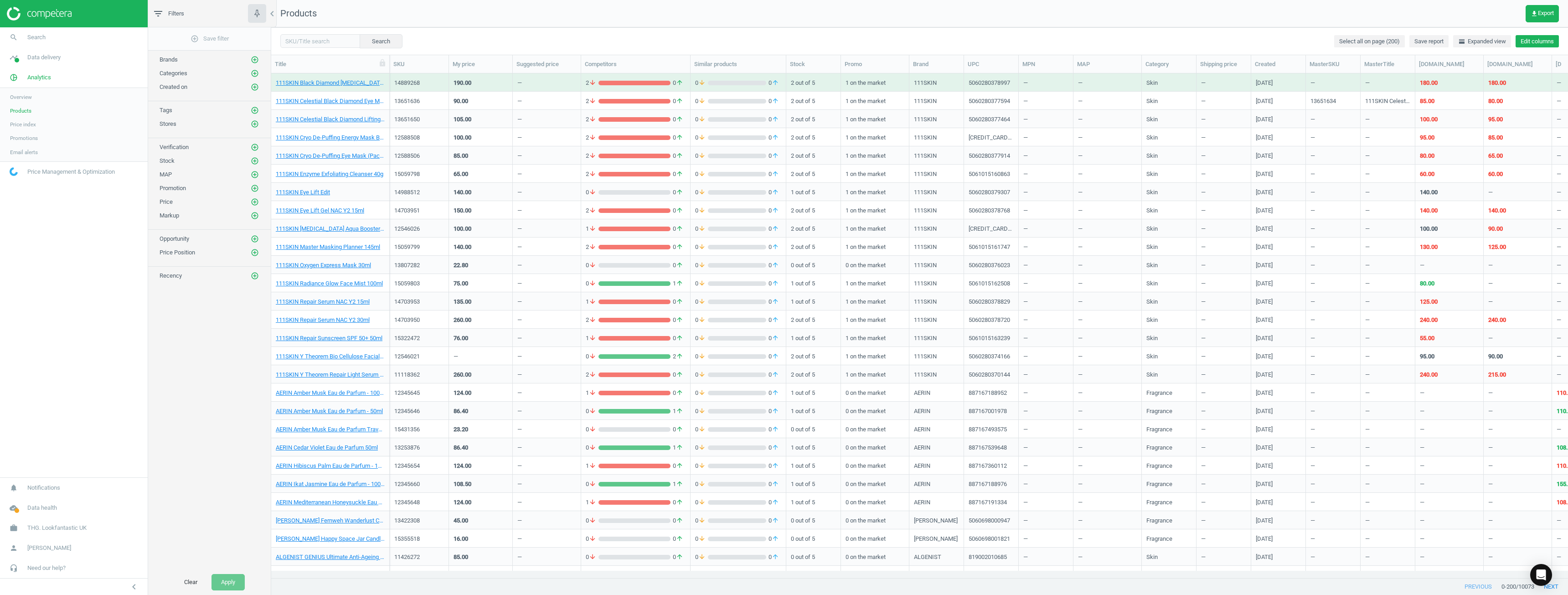
click at [783, 40] on button "Edit columns" at bounding box center [1537, 41] width 43 height 13
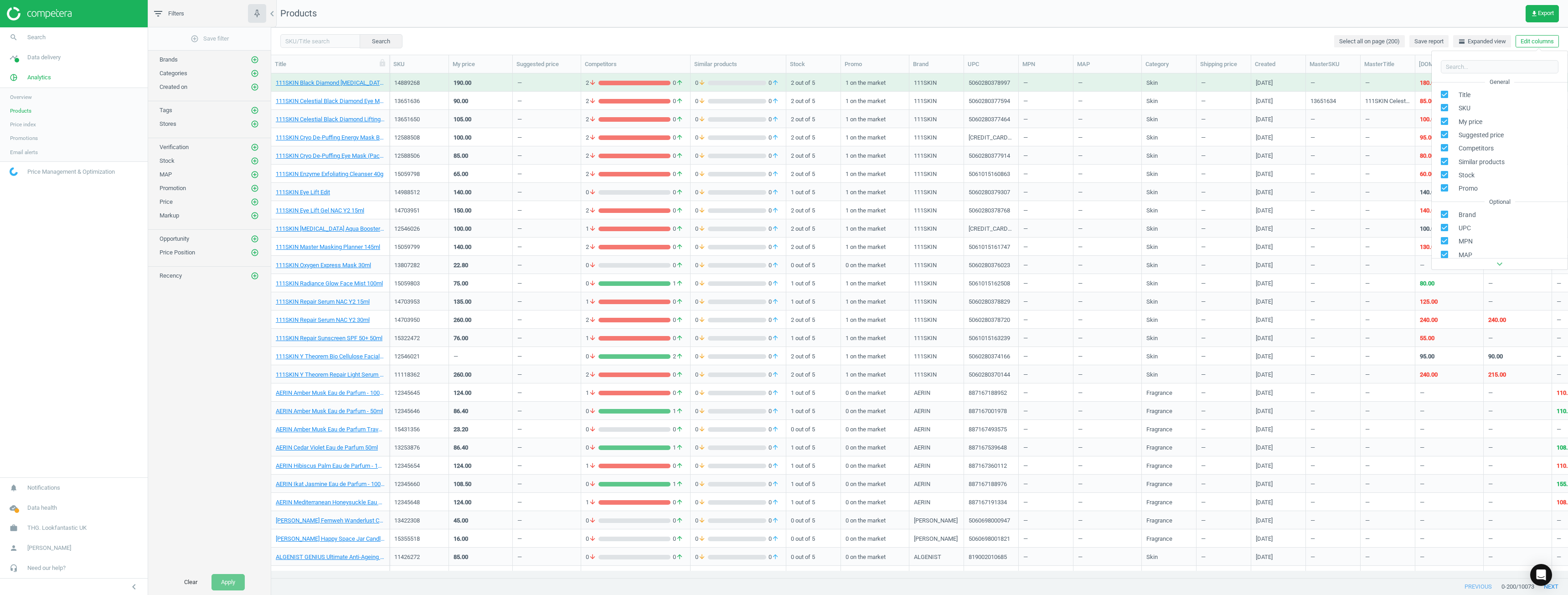
click at [783, 123] on input "checkbox" at bounding box center [1445, 121] width 6 height 6
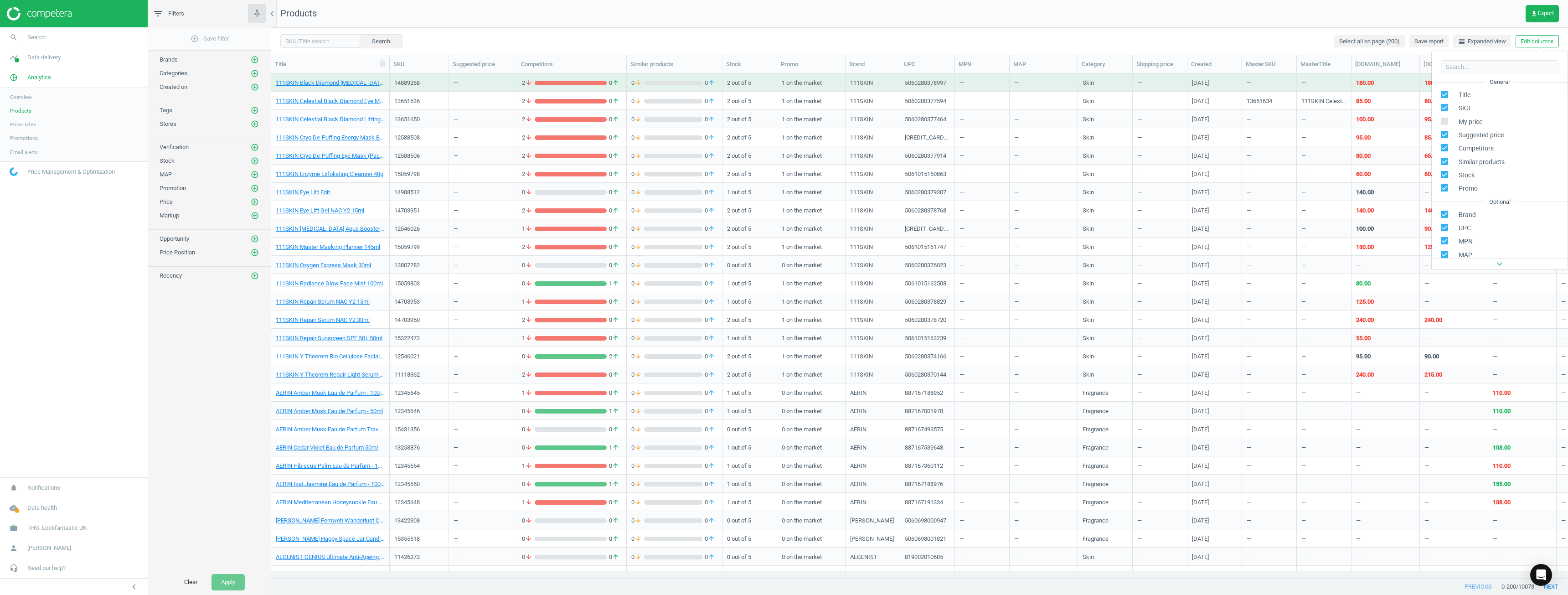
click at [783, 121] on input "checkbox" at bounding box center [1445, 121] width 6 height 6
checkbox input "true"
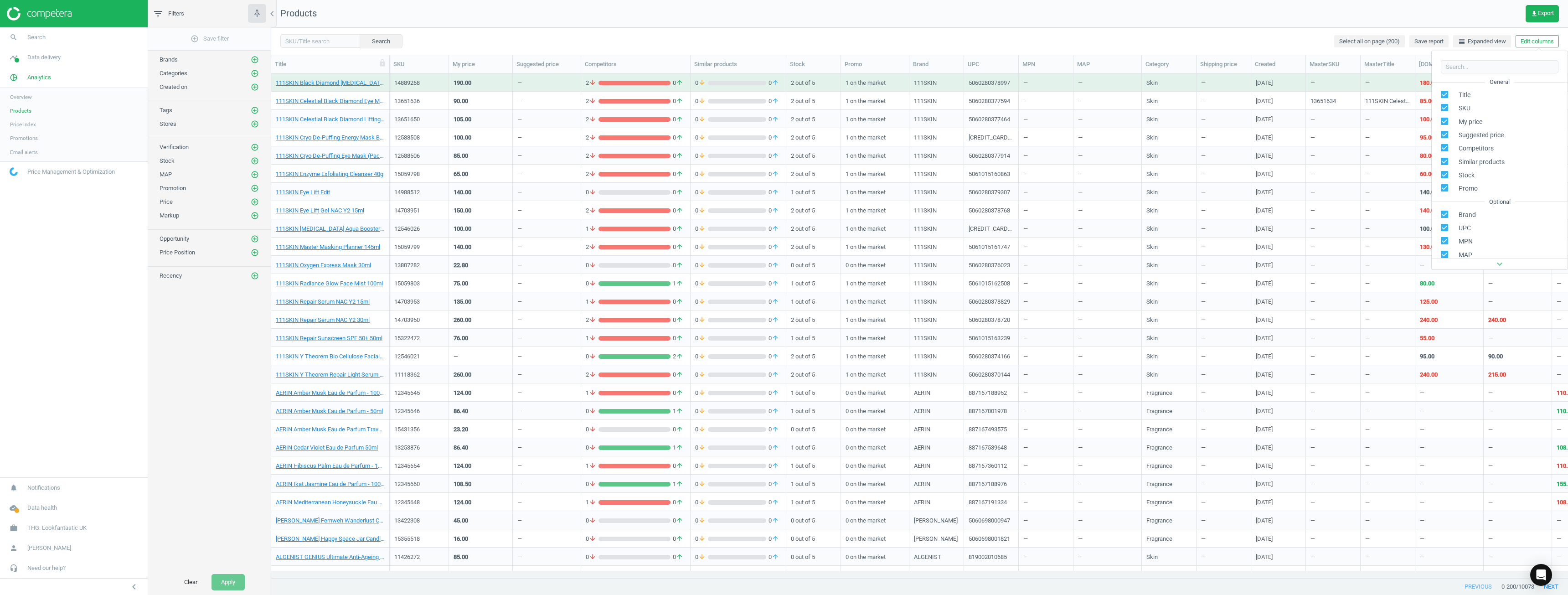
click at [783, 137] on input "checkbox" at bounding box center [1445, 135] width 6 height 6
checkbox input "false"
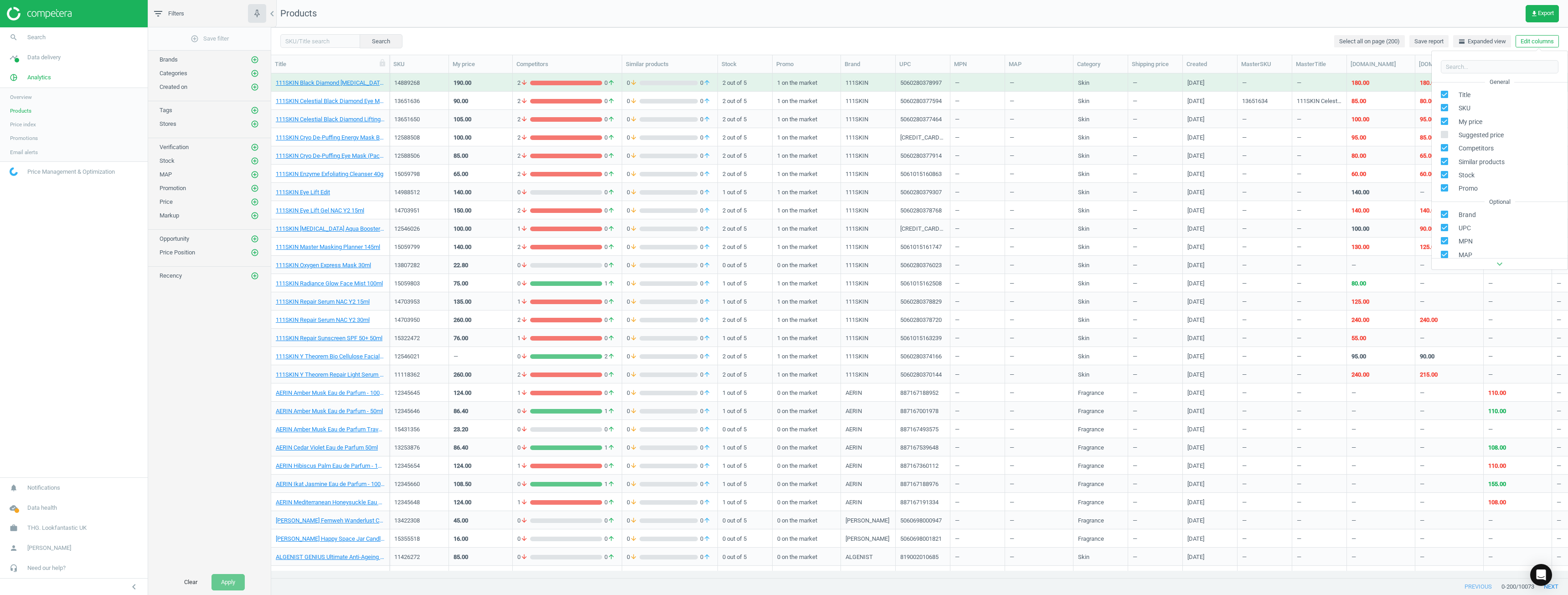
click at [783, 150] on input "checkbox" at bounding box center [1445, 148] width 6 height 6
checkbox input "false"
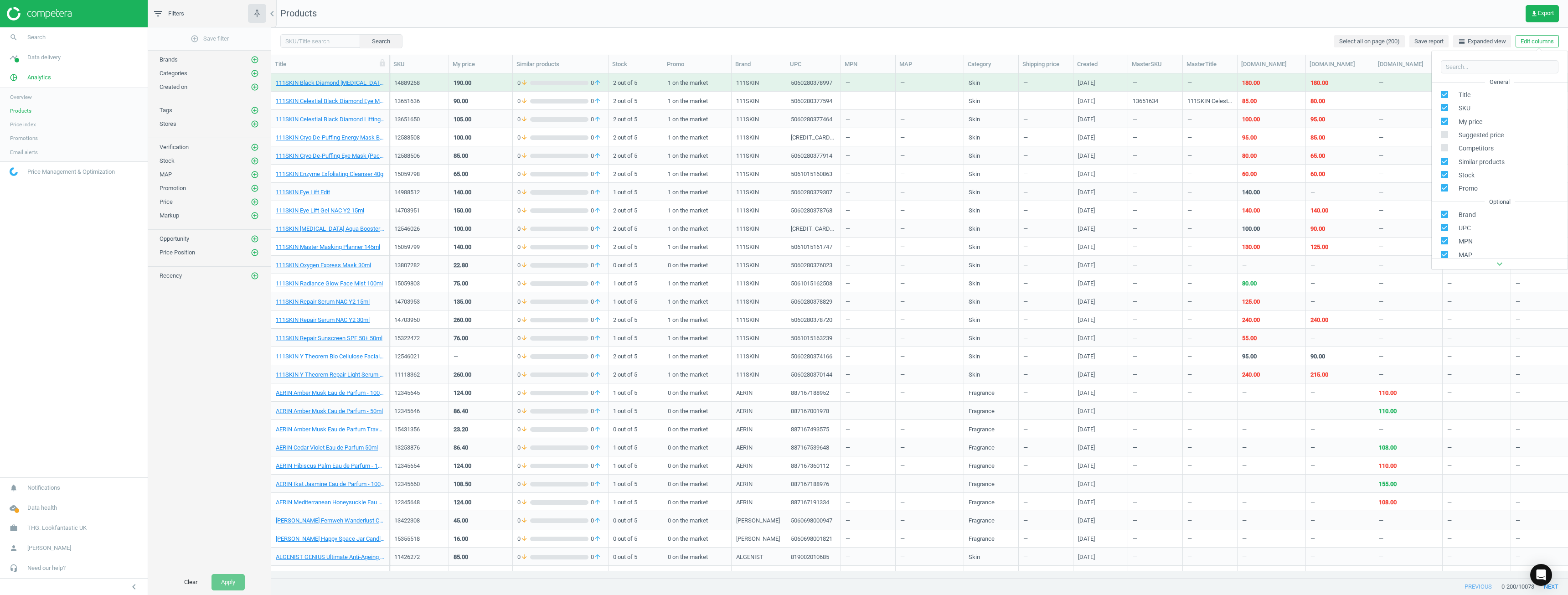
click at [783, 161] on input "checkbox" at bounding box center [1445, 161] width 6 height 6
checkbox input "false"
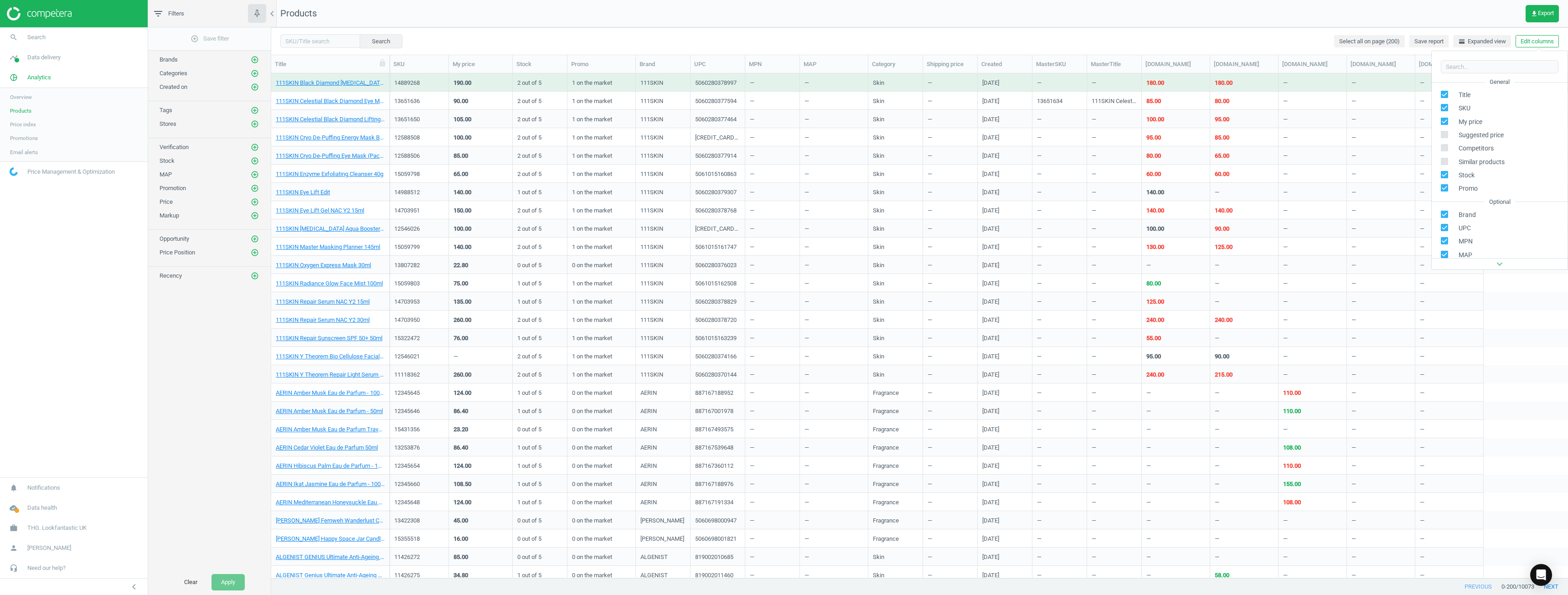
scroll to position [498, 1290]
click at [783, 174] on input "checkbox" at bounding box center [1445, 175] width 6 height 6
checkbox input "false"
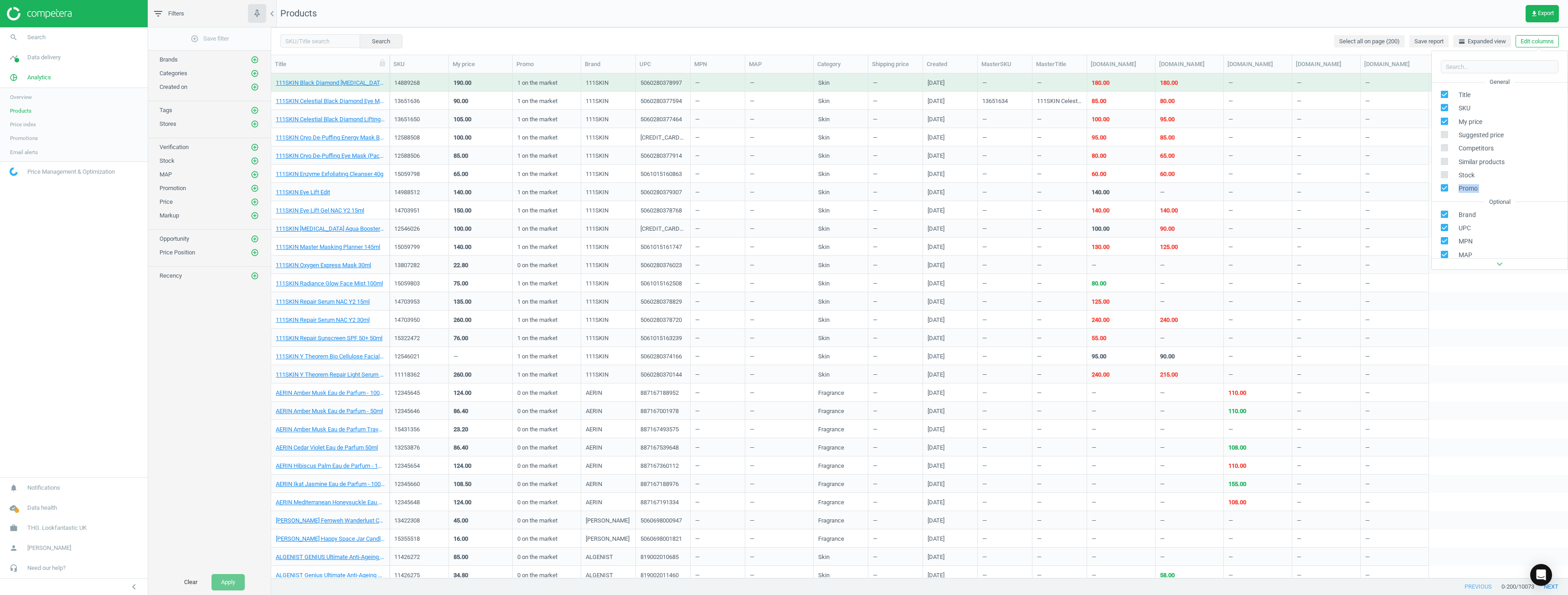
click at [783, 197] on div "General Title SKU My price Suggested price Competitors Similar products Stock P…" at bounding box center [1499, 167] width 136 height 183
click at [783, 188] on input "checkbox" at bounding box center [1445, 188] width 6 height 6
checkbox input "false"
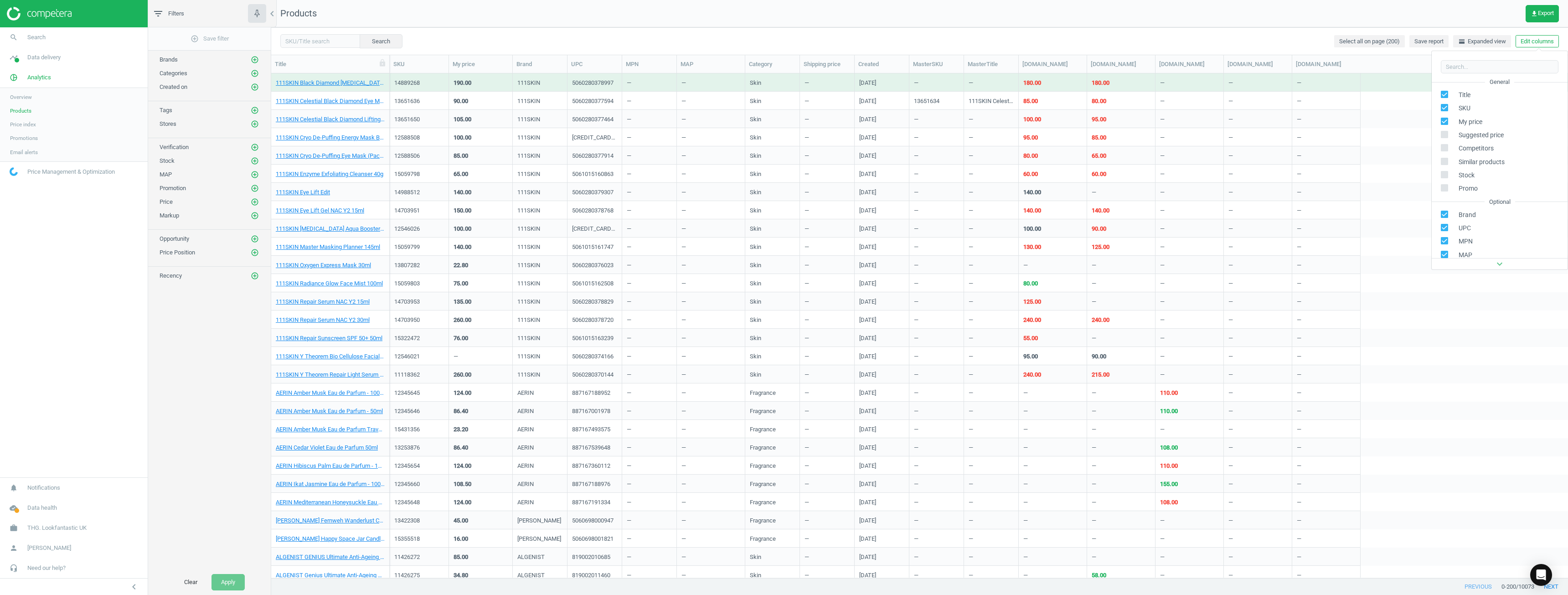
click at [783, 222] on div "UPC" at bounding box center [1499, 228] width 136 height 13
click at [783, 228] on input "checkbox" at bounding box center [1445, 227] width 6 height 6
checkbox input "false"
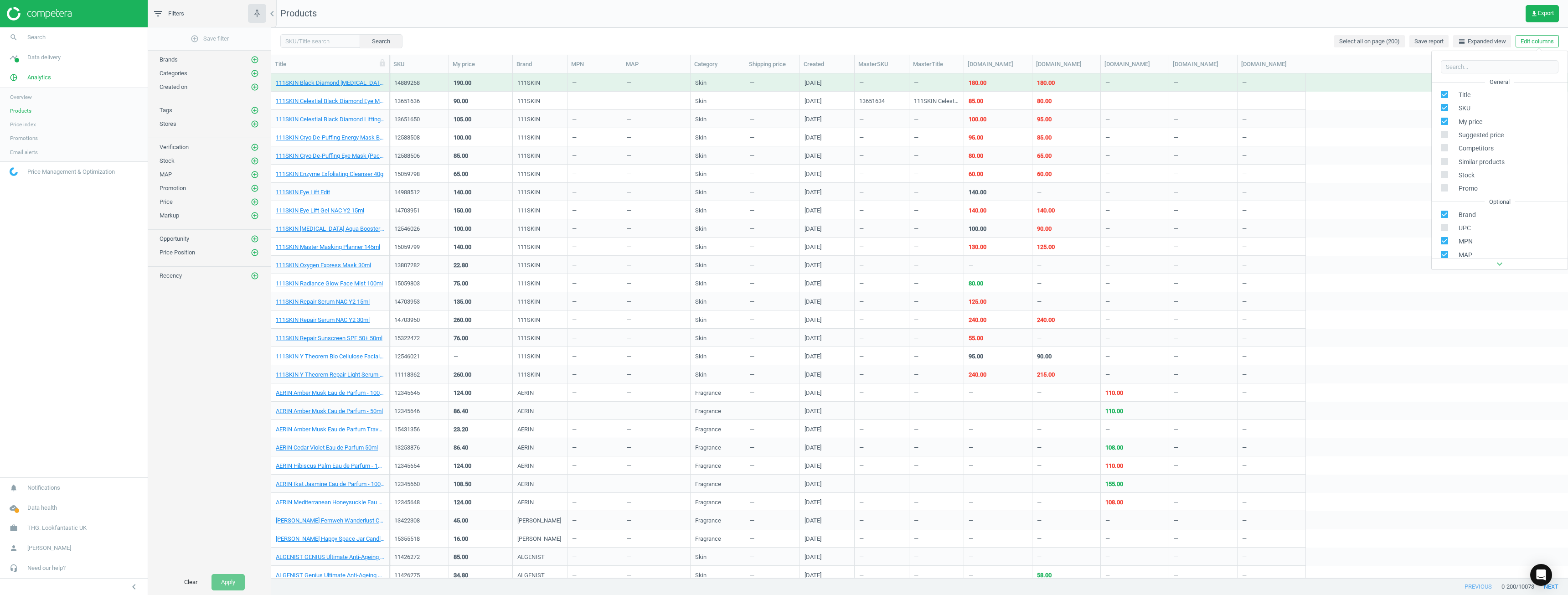
click at [783, 243] on label at bounding box center [1447, 241] width 13 height 9
click at [783, 243] on input "checkbox" at bounding box center [1445, 241] width 6 height 6
checkbox input "false"
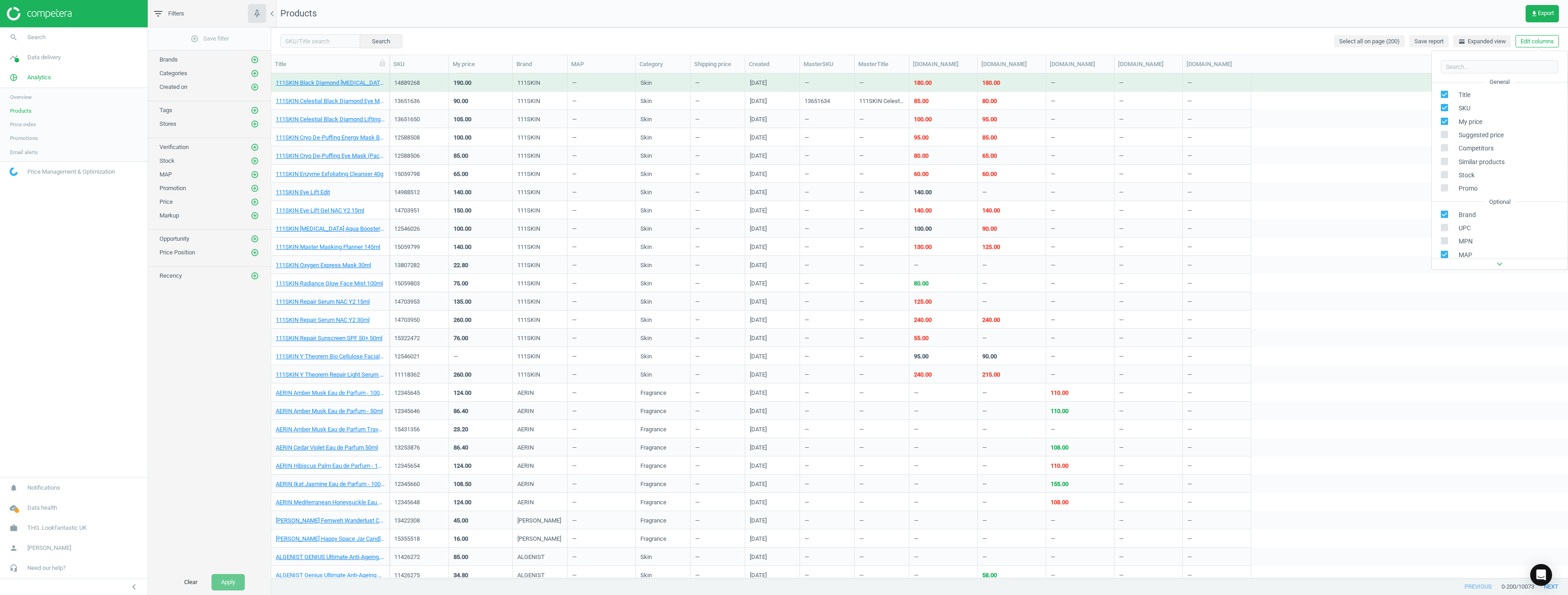
click at [783, 255] on input "checkbox" at bounding box center [1445, 255] width 6 height 6
checkbox input "false"
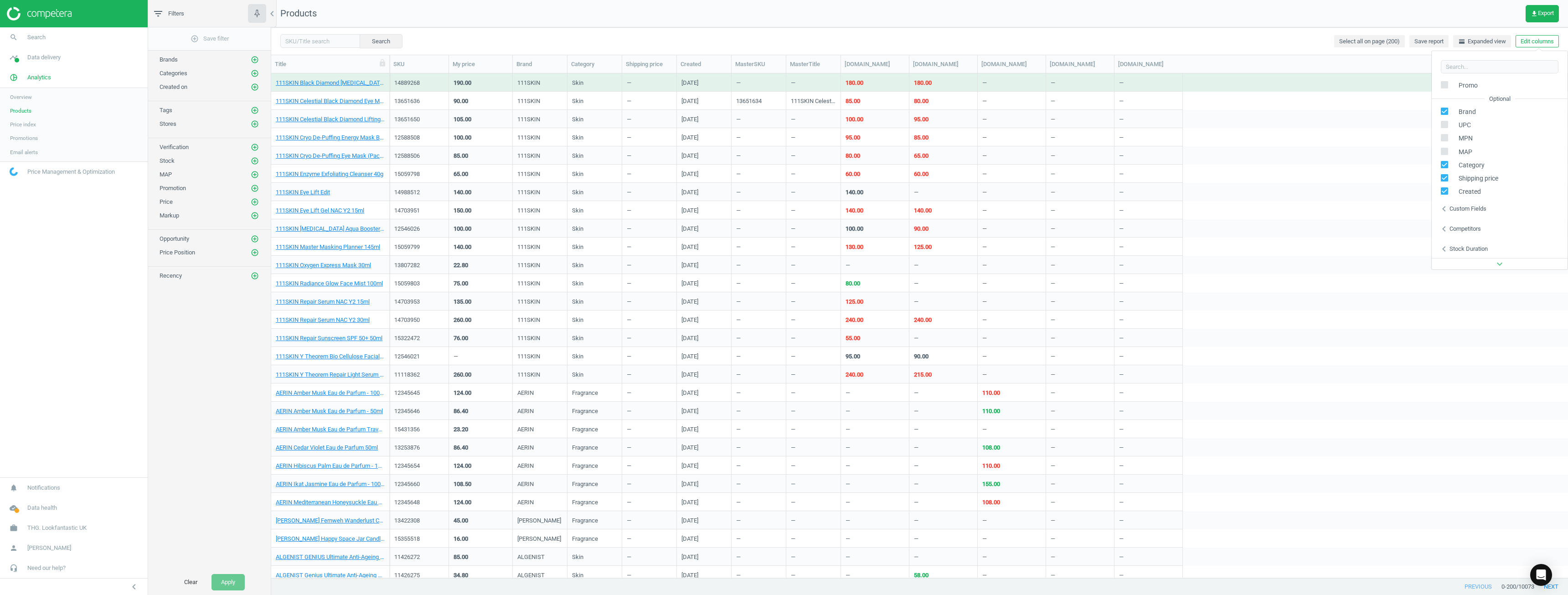
scroll to position [104, 0]
click at [783, 161] on input "checkbox" at bounding box center [1445, 164] width 6 height 6
checkbox input "false"
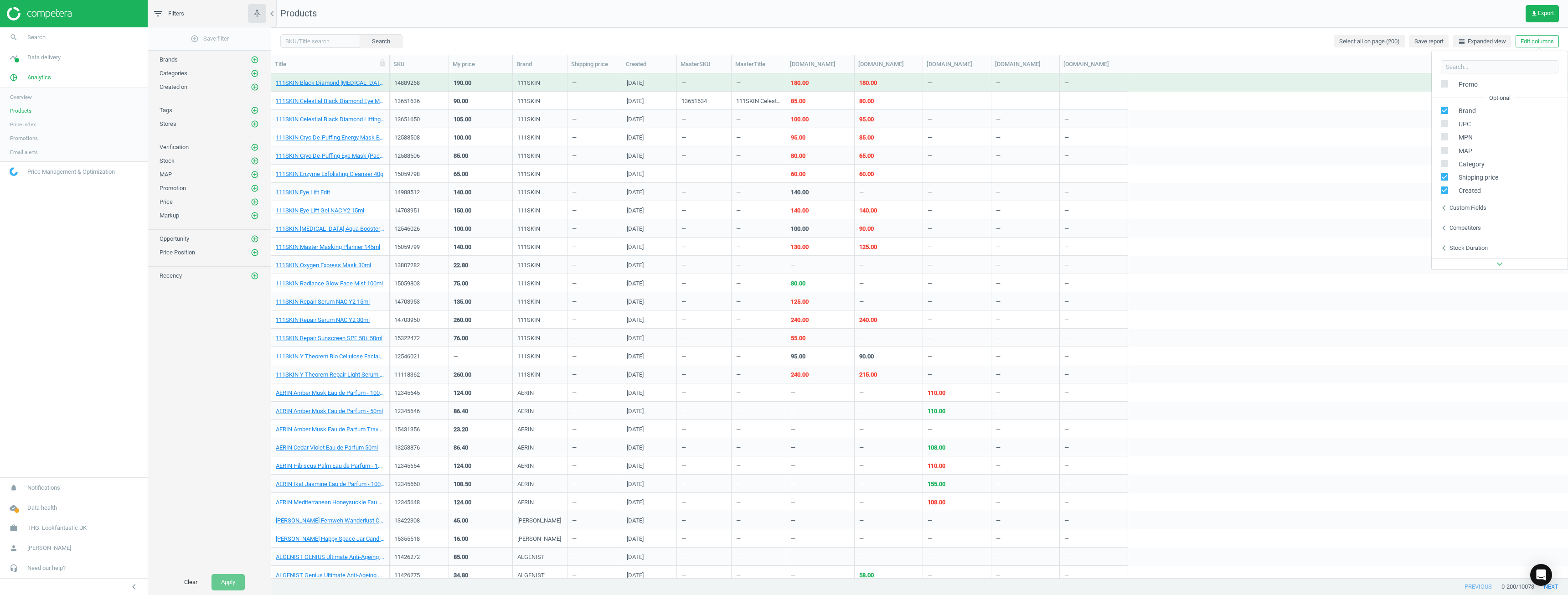
click at [783, 175] on input "checkbox" at bounding box center [1445, 177] width 6 height 6
checkbox input "false"
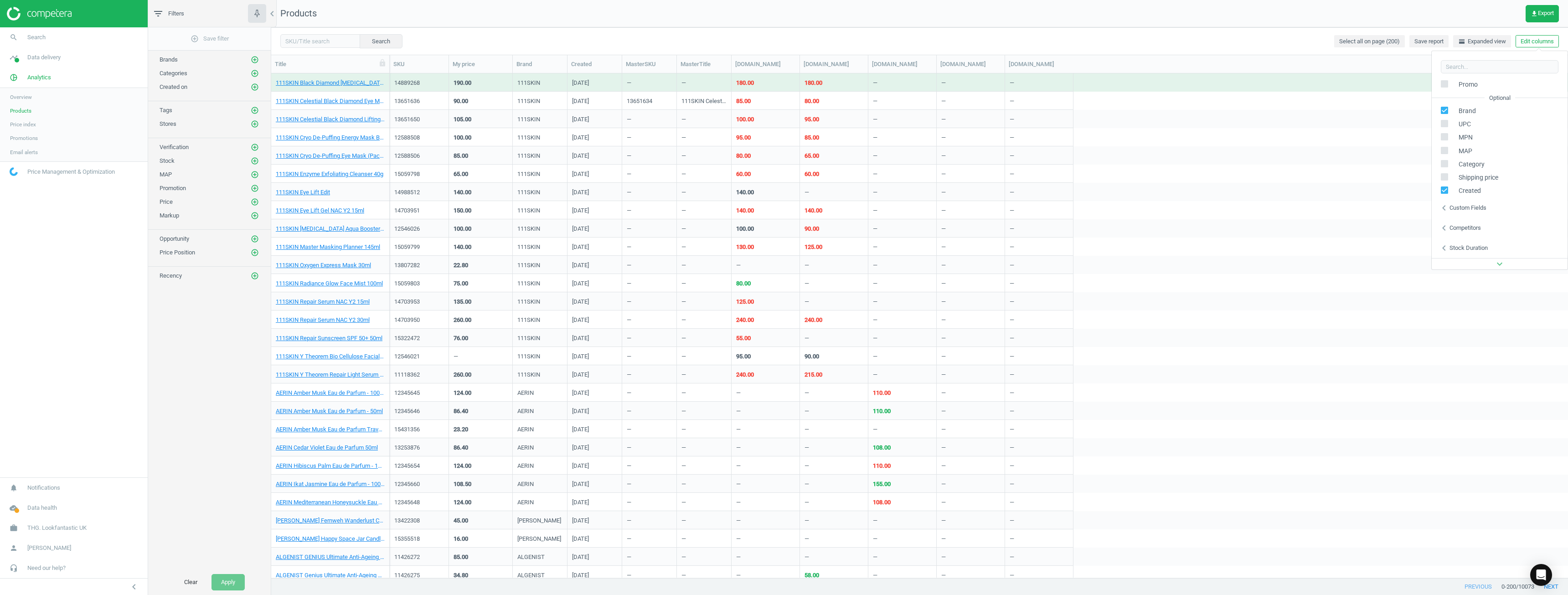
click at [783, 189] on input "checkbox" at bounding box center [1445, 191] width 6 height 6
checkbox input "false"
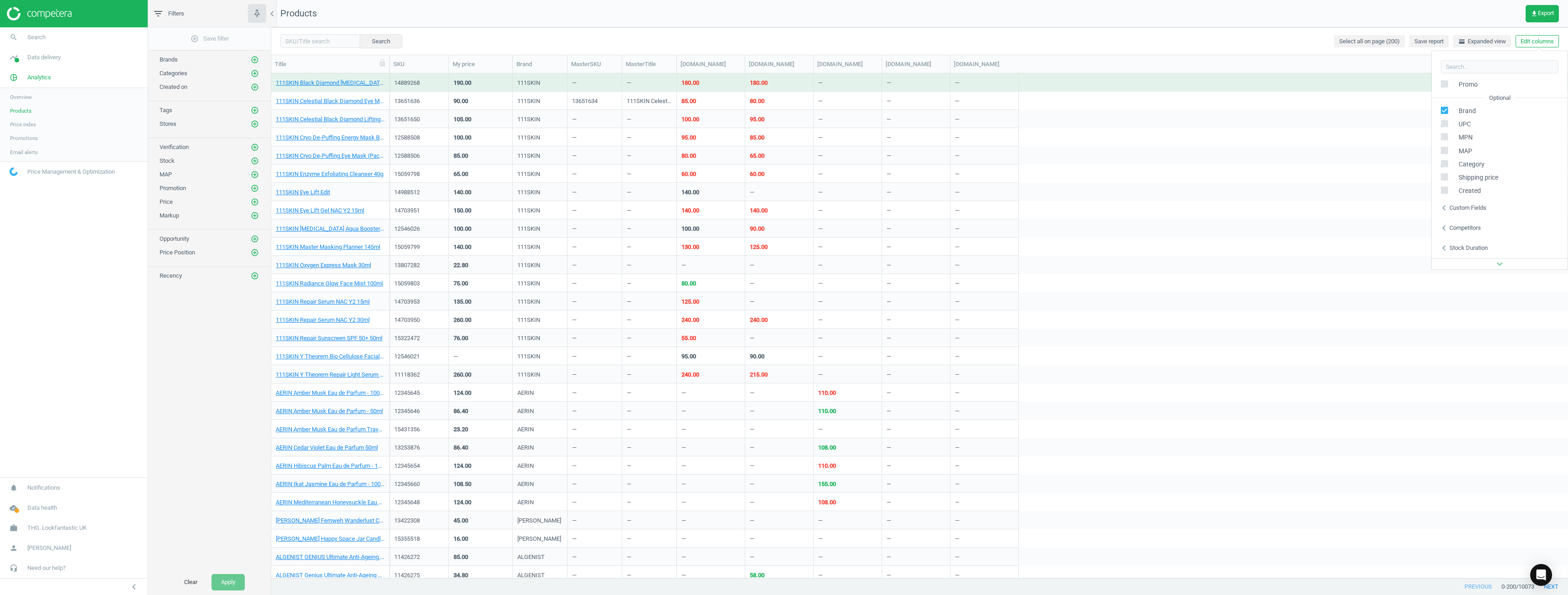
click at [783, 200] on div "chevron_left Custom fields" at bounding box center [1499, 208] width 136 height 20
click at [783, 185] on span "MasterSKU" at bounding box center [1311, 188] width 37 height 9
click at [783, 186] on input "checkbox" at bounding box center [1283, 188] width 6 height 6
checkbox input "false"
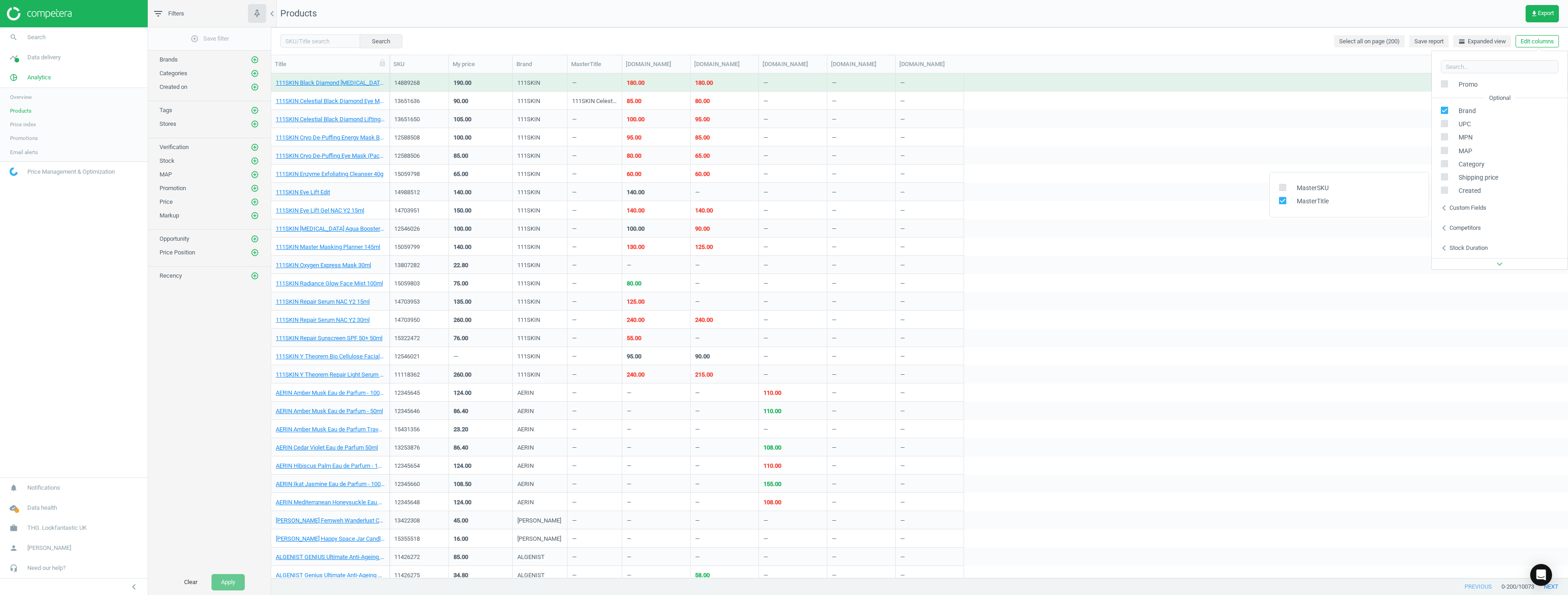
drag, startPoint x: 1284, startPoint y: 201, endPoint x: 1288, endPoint y: 205, distance: 5.7
click at [783, 205] on label at bounding box center [1286, 201] width 13 height 9
click at [783, 203] on input "checkbox" at bounding box center [1283, 200] width 6 height 6
checkbox input "false"
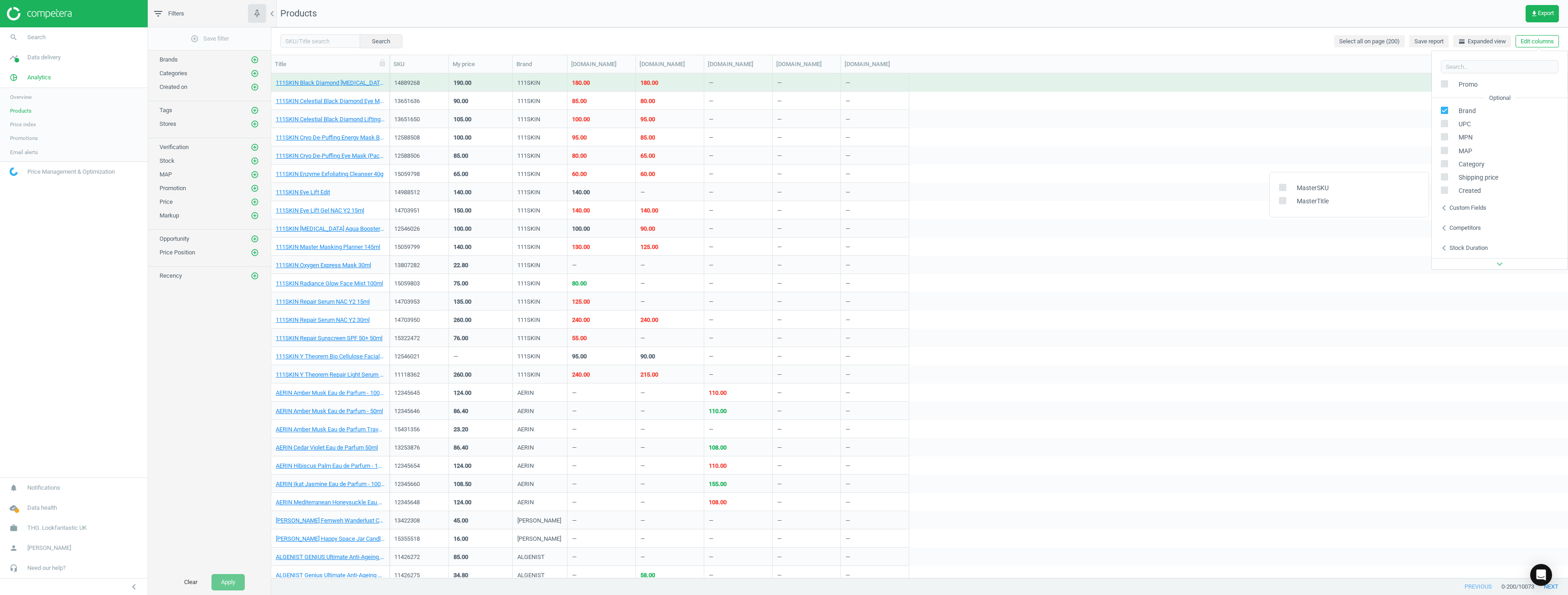
click at [783, 224] on div "Competitors" at bounding box center [1465, 228] width 32 height 8
click at [783, 245] on icon "chevron_left" at bounding box center [1444, 248] width 11 height 11
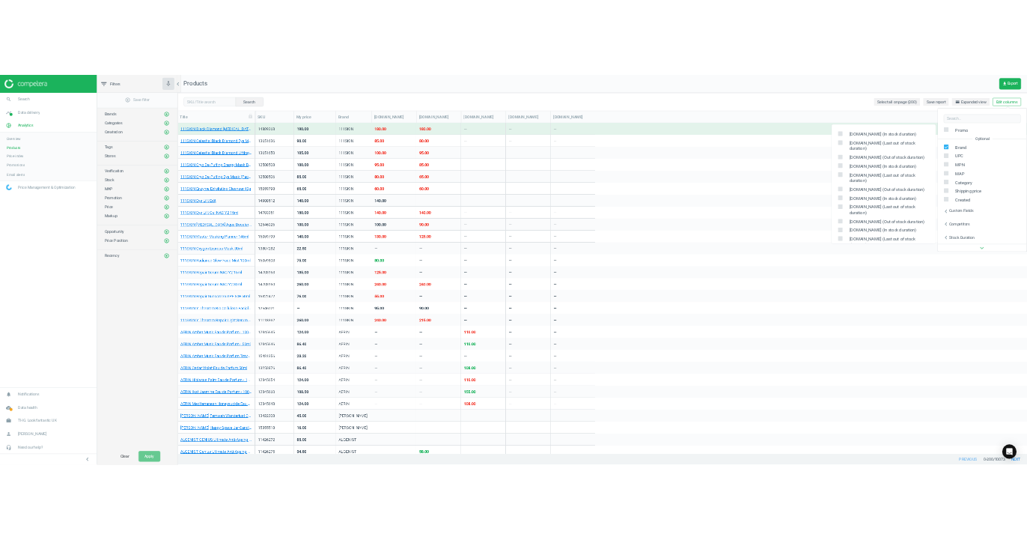
scroll to position [0, 0]
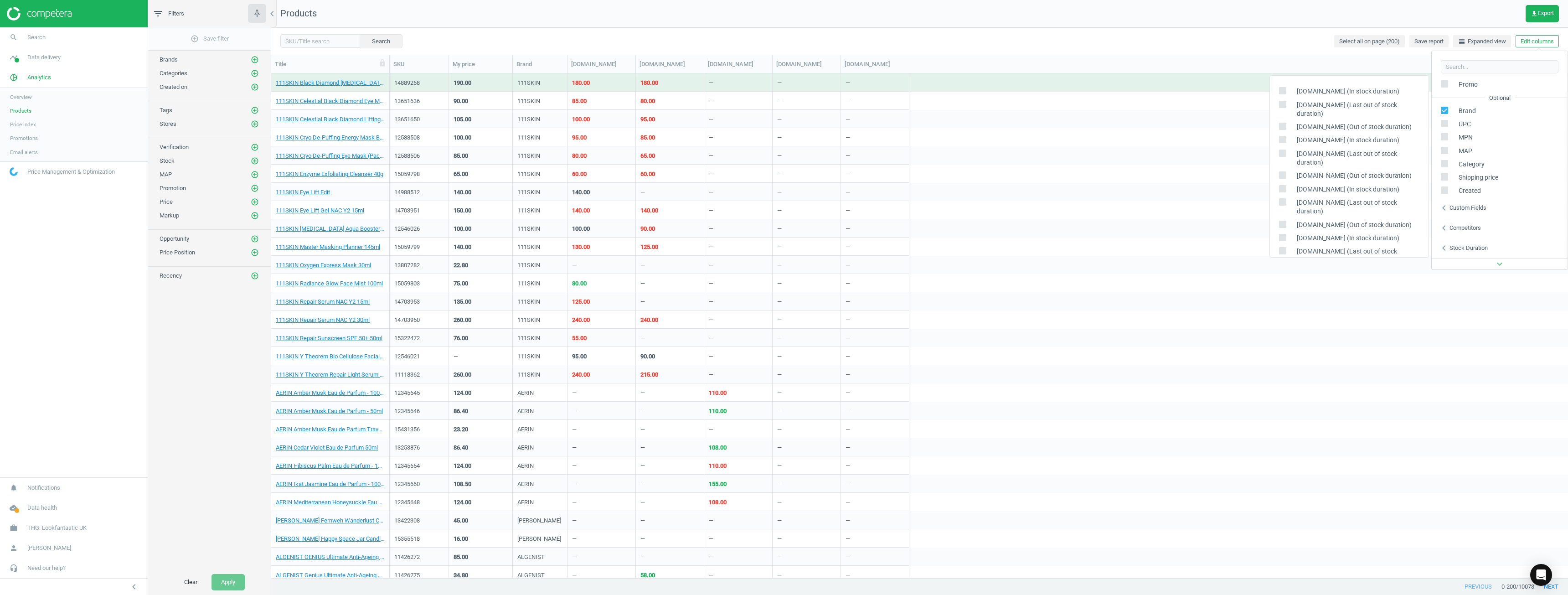
click at [783, 90] on input "checkbox" at bounding box center [1283, 91] width 6 height 6
checkbox input "true"
click at [783, 102] on input "checkbox" at bounding box center [1283, 104] width 6 height 6
checkbox input "true"
click at [783, 121] on div "[DOMAIN_NAME] (Out of stock duration)" at bounding box center [1349, 127] width 159 height 13
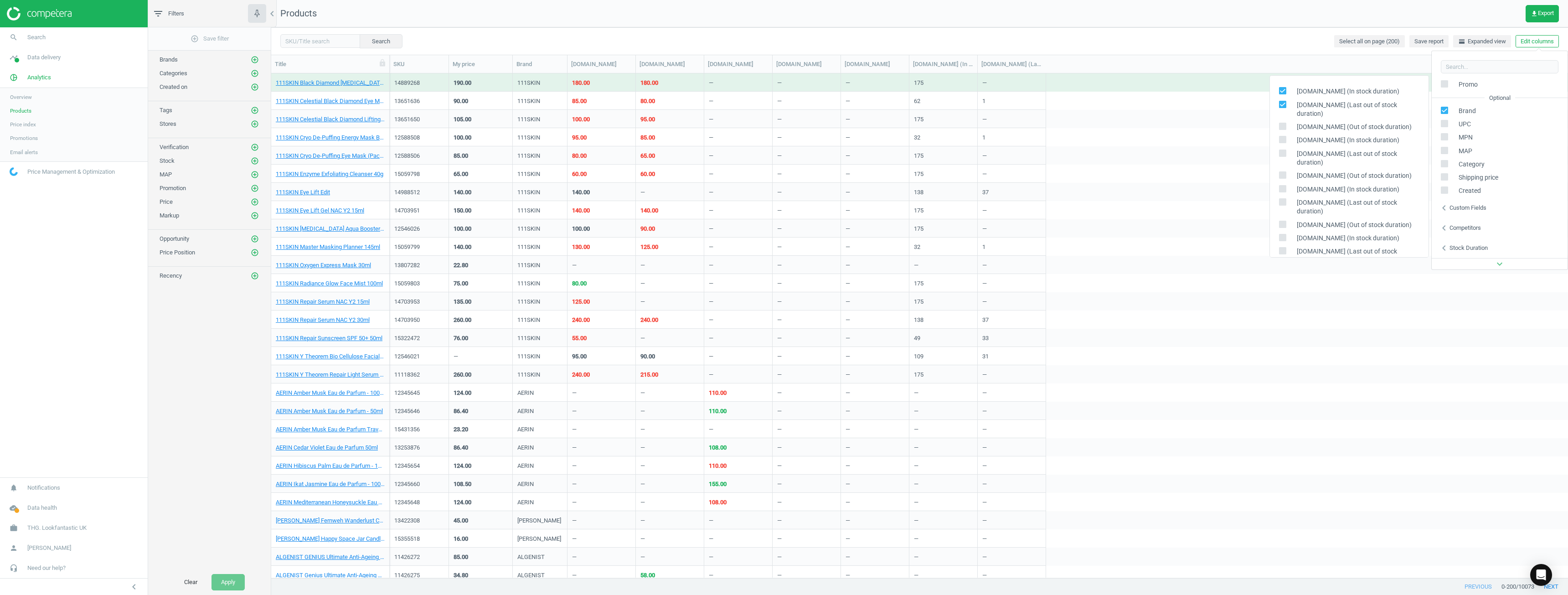
click at [783, 124] on input "checkbox" at bounding box center [1283, 127] width 6 height 6
checkbox input "false"
click at [783, 102] on input "checkbox" at bounding box center [1283, 104] width 6 height 6
click at [783, 106] on input "checkbox" at bounding box center [1283, 104] width 6 height 6
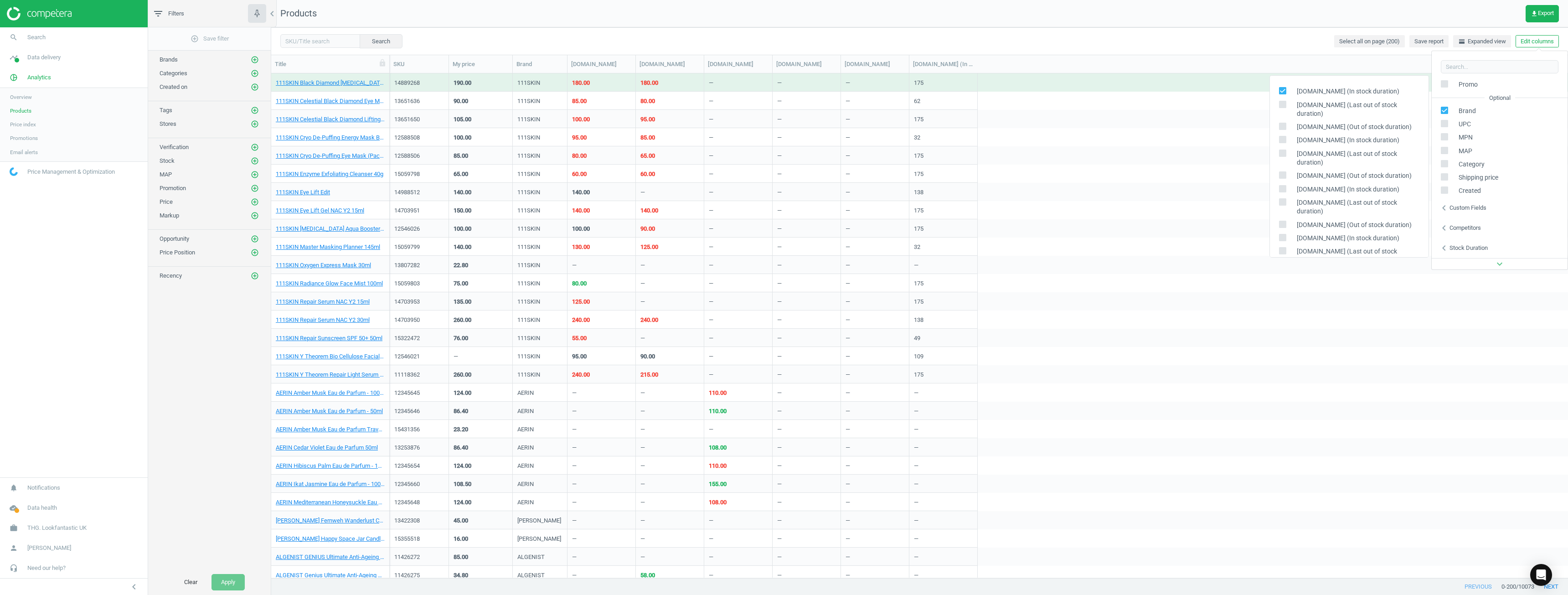
checkbox input "true"
click at [783, 124] on input "checkbox" at bounding box center [1283, 127] width 6 height 6
click at [783, 122] on icon at bounding box center [1283, 126] width 7 height 7
click at [783, 124] on input "checkbox" at bounding box center [1283, 127] width 6 height 6
checkbox input "false"
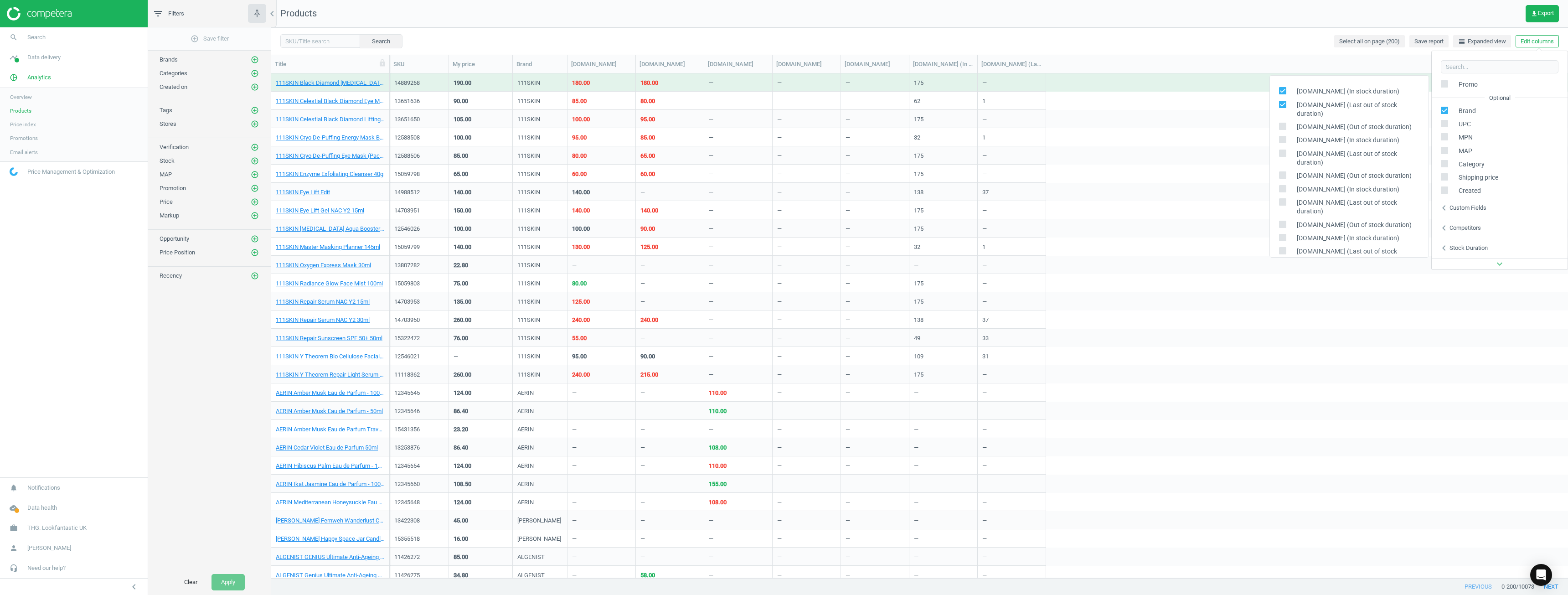
drag, startPoint x: 1280, startPoint y: 104, endPoint x: 1286, endPoint y: 97, distance: 9.2
click at [783, 102] on input "checkbox" at bounding box center [1283, 104] width 6 height 6
checkbox input "false"
click at [783, 88] on icon at bounding box center [1283, 91] width 7 height 7
click at [783, 88] on input "checkbox" at bounding box center [1283, 91] width 6 height 6
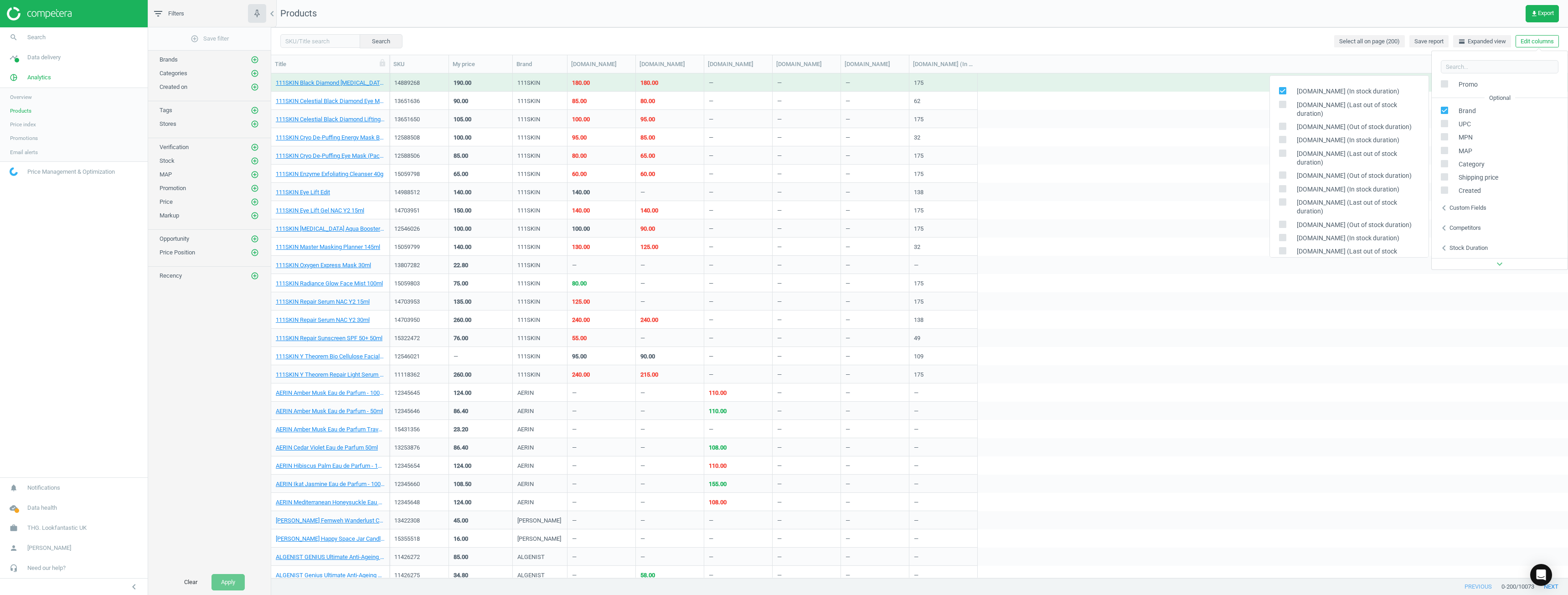
checkbox input "false"
click at [783, 59] on div "SKU My price Brand [DOMAIN_NAME] [DOMAIN_NAME] [DOMAIN_NAME] [DOMAIN_NAME] [DOM…" at bounding box center [979, 64] width 1178 height 18
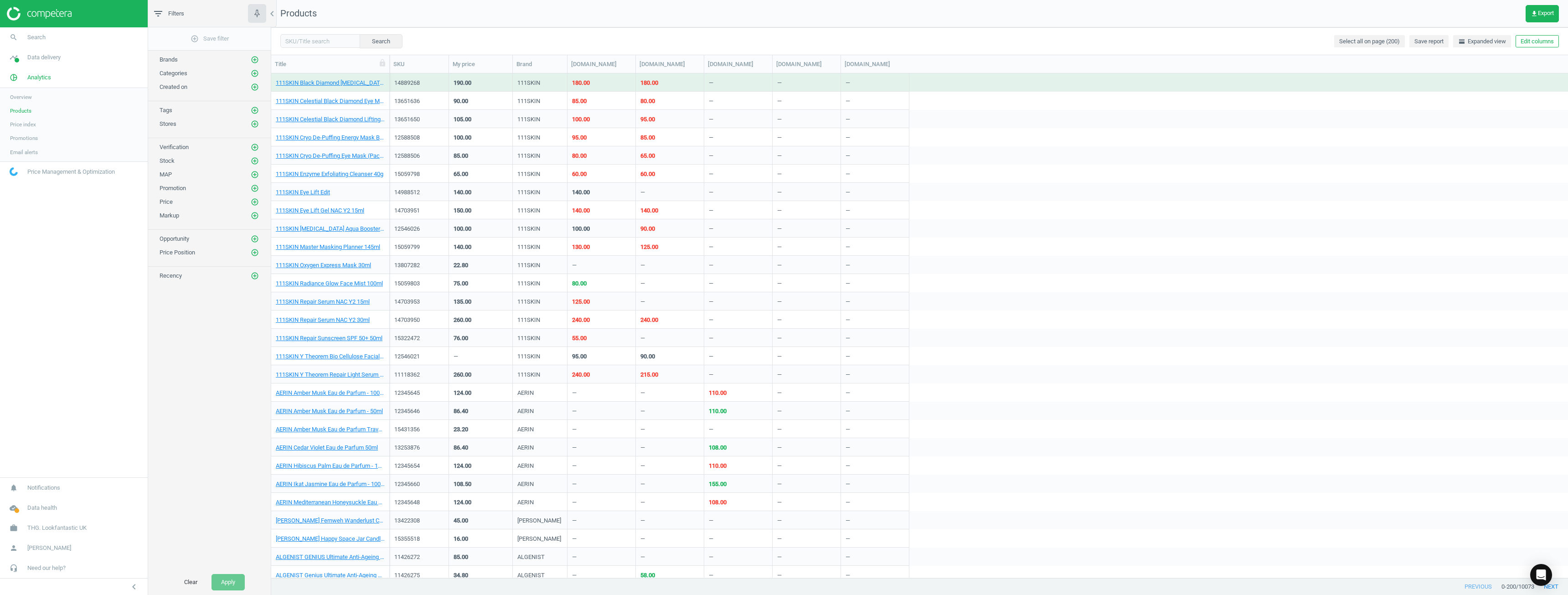
click at [783, 48] on div "Search Select all on page (200) Save report horizontal_split Expanded view Edit…" at bounding box center [920, 41] width 1297 height 27
click at [783, 47] on button "Edit columns" at bounding box center [1537, 41] width 43 height 13
click at [783, 44] on div "Search Select all on page (200) Save report horizontal_split Expanded view Edit…" at bounding box center [920, 41] width 1297 height 27
click at [783, 12] on span "get_app Export" at bounding box center [1542, 13] width 23 height 7
click at [783, 136] on div "12588508 100.00 111SKIN 95.00 85.00 — — —" at bounding box center [979, 137] width 1178 height 18
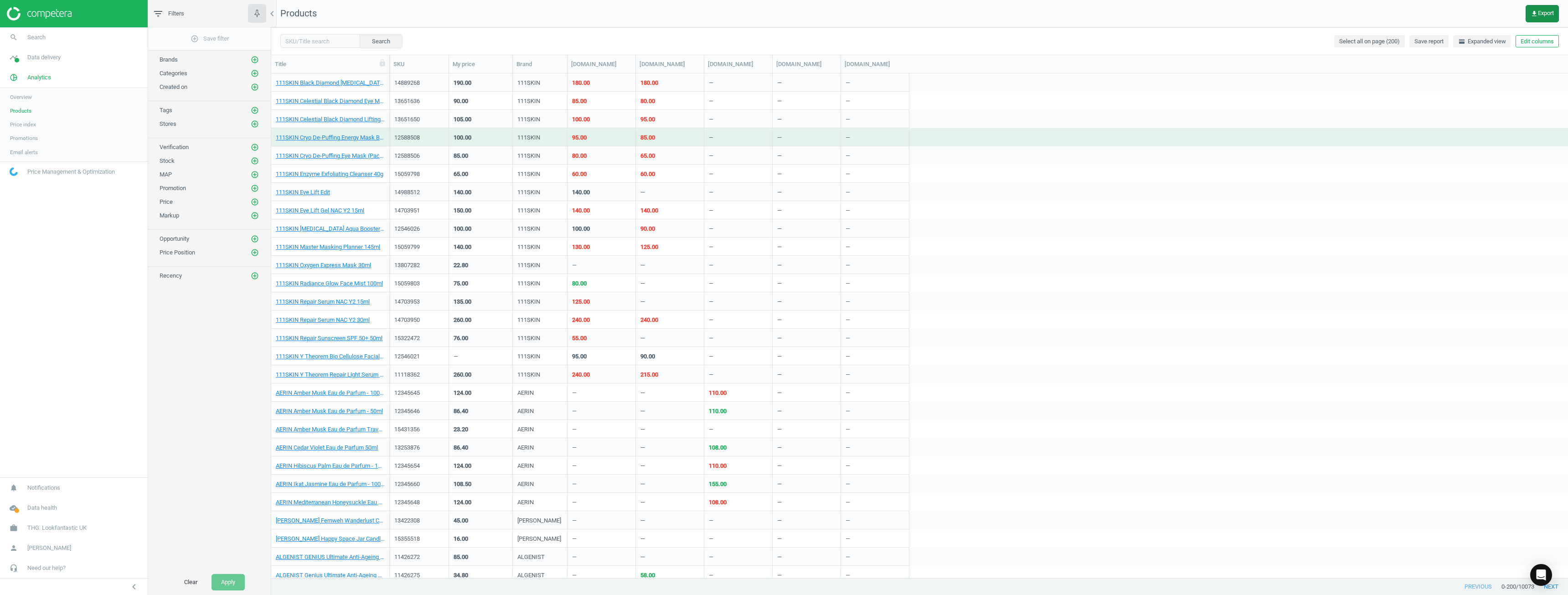
click at [783, 16] on span "get_app Export" at bounding box center [1542, 13] width 23 height 7
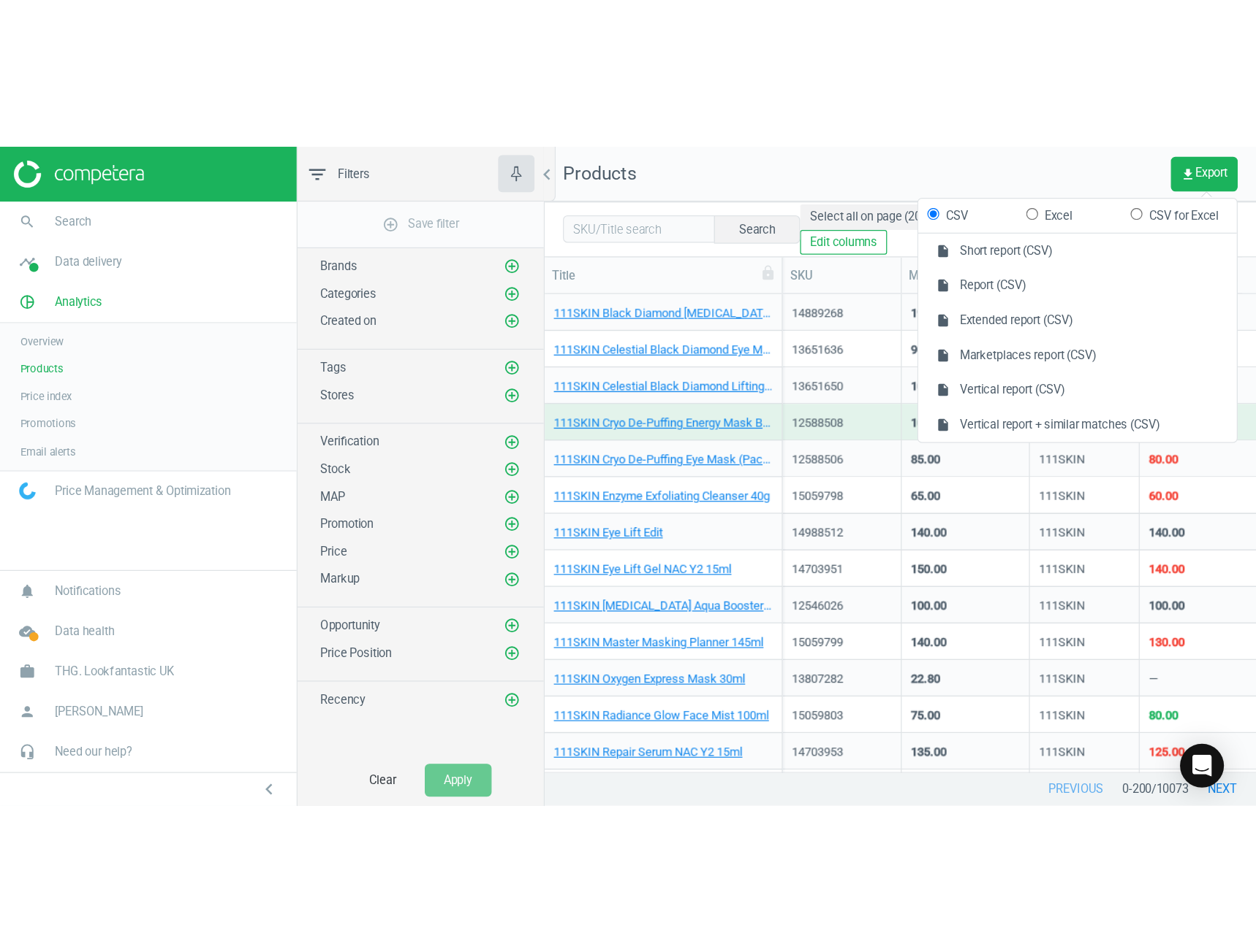
scroll to position [785, 810]
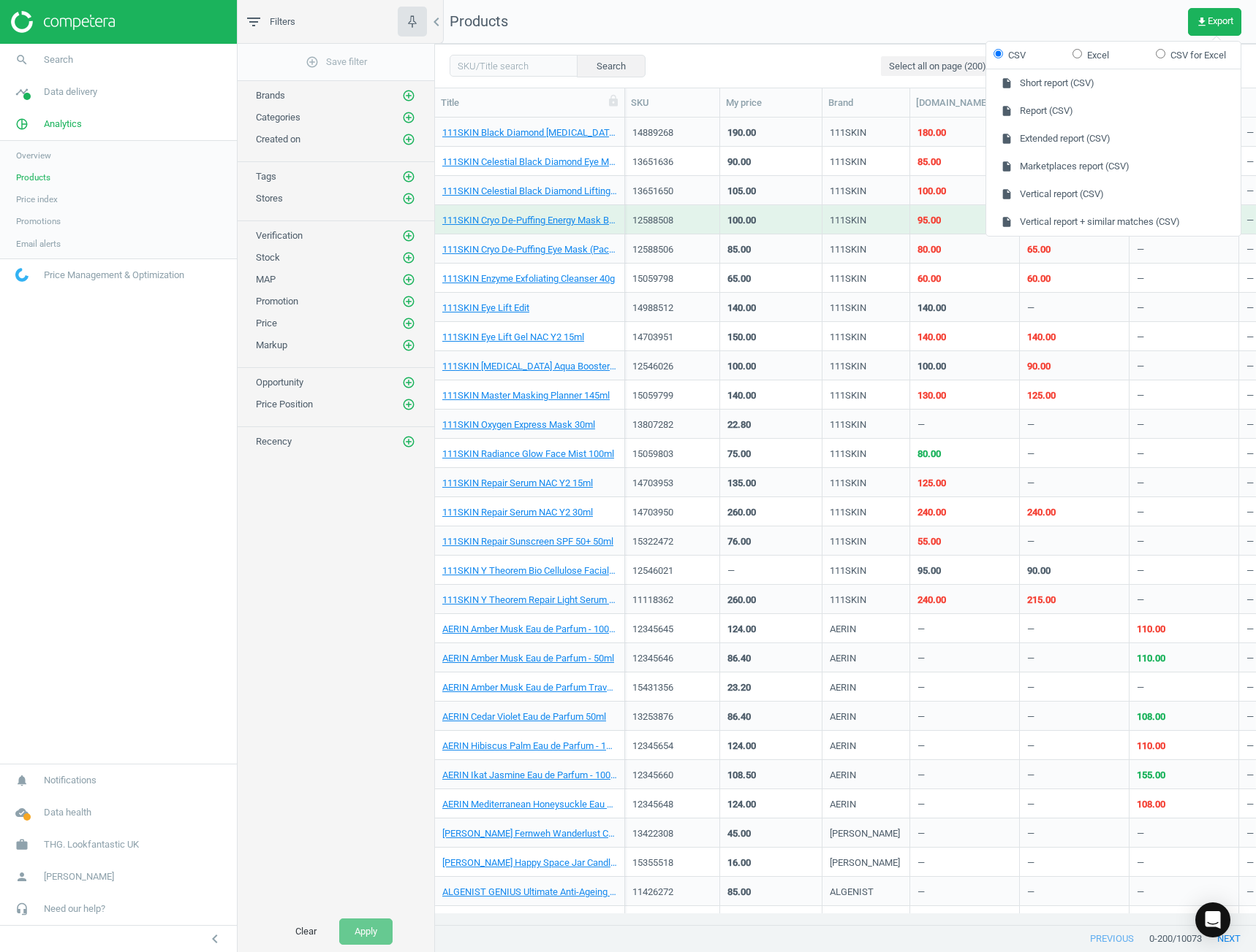
click at [33, 568] on nav "search Search timeline Data delivery Overview Matches dashboard Matches Rematch…" at bounding box center [118, 404] width 237 height 720
